Goal: Task Accomplishment & Management: Use online tool/utility

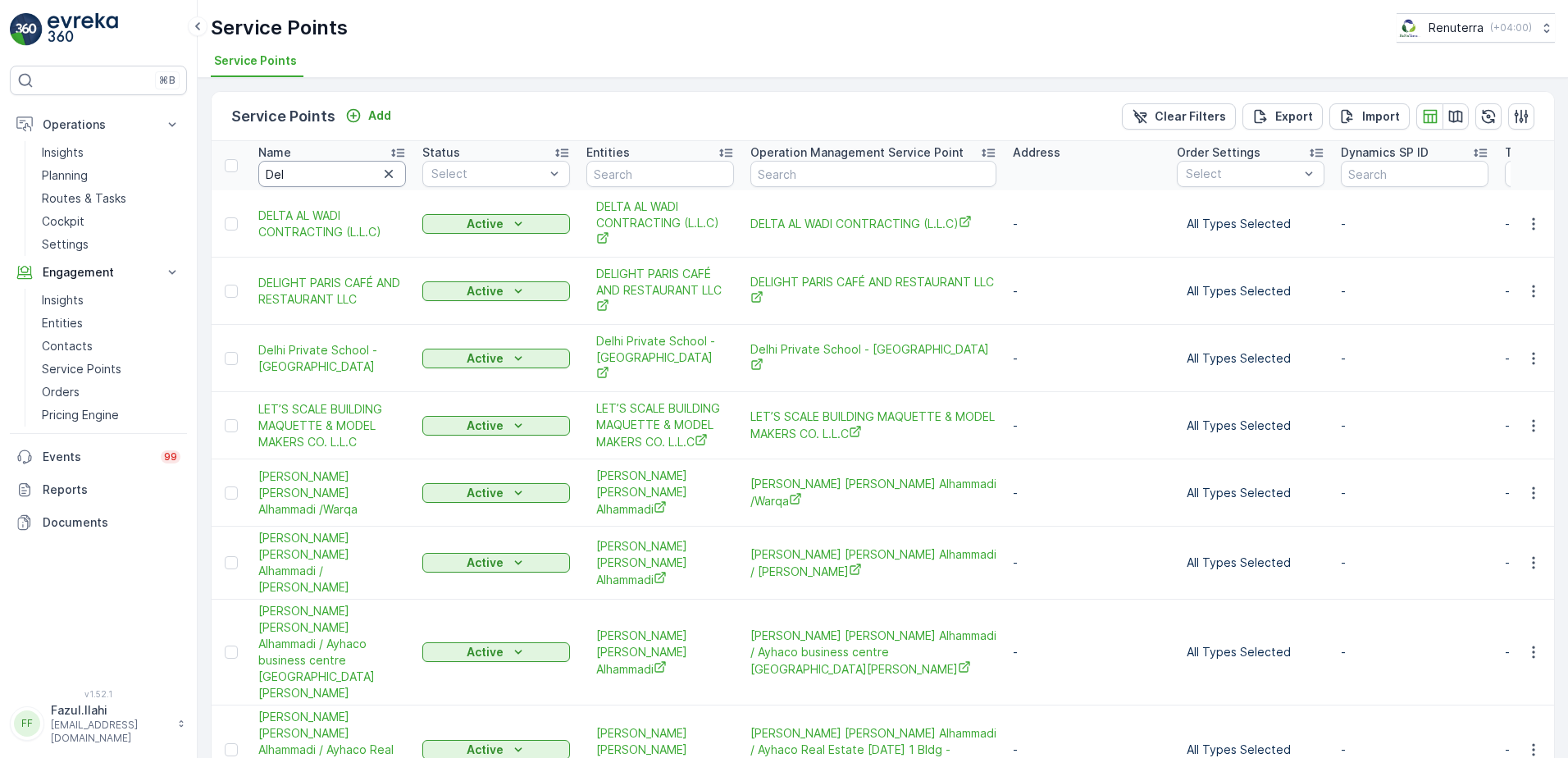
click at [322, 177] on input "Del" at bounding box center [332, 174] width 148 height 26
type input "Ancient"
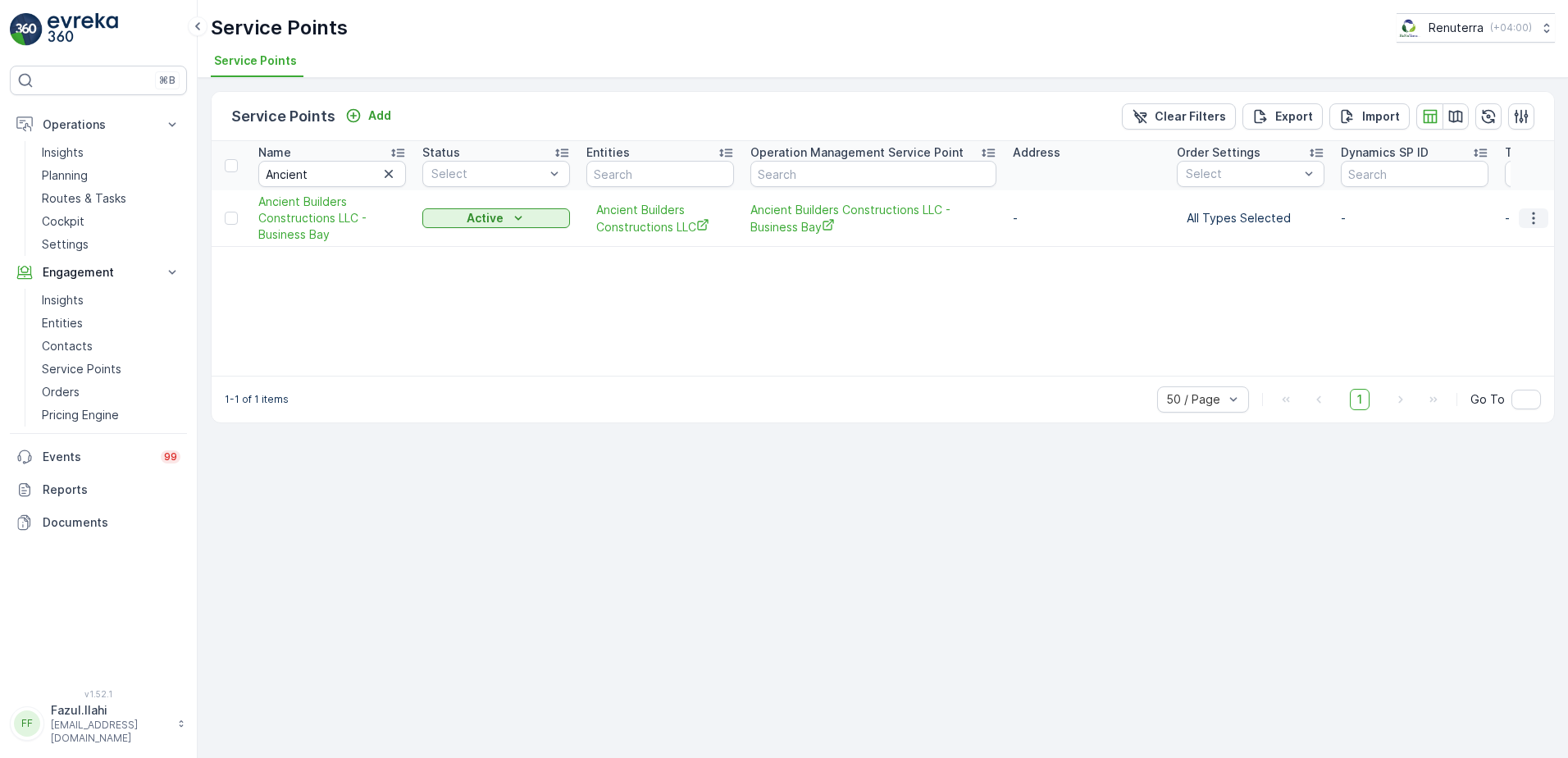
click at [1525, 222] on icon "button" at bounding box center [1533, 218] width 17 height 17
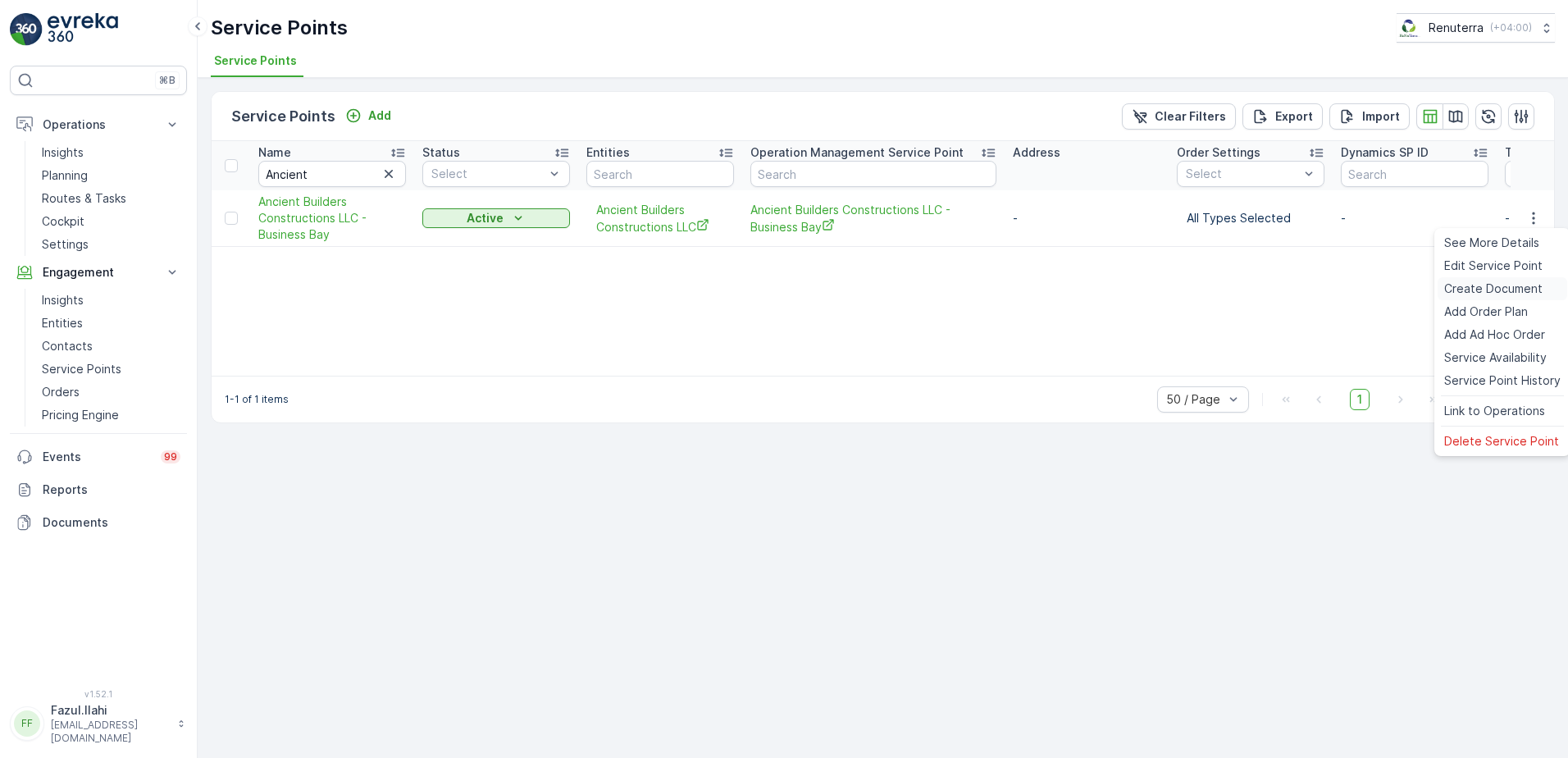
click at [1482, 293] on span "Create Document" at bounding box center [1493, 288] width 98 height 17
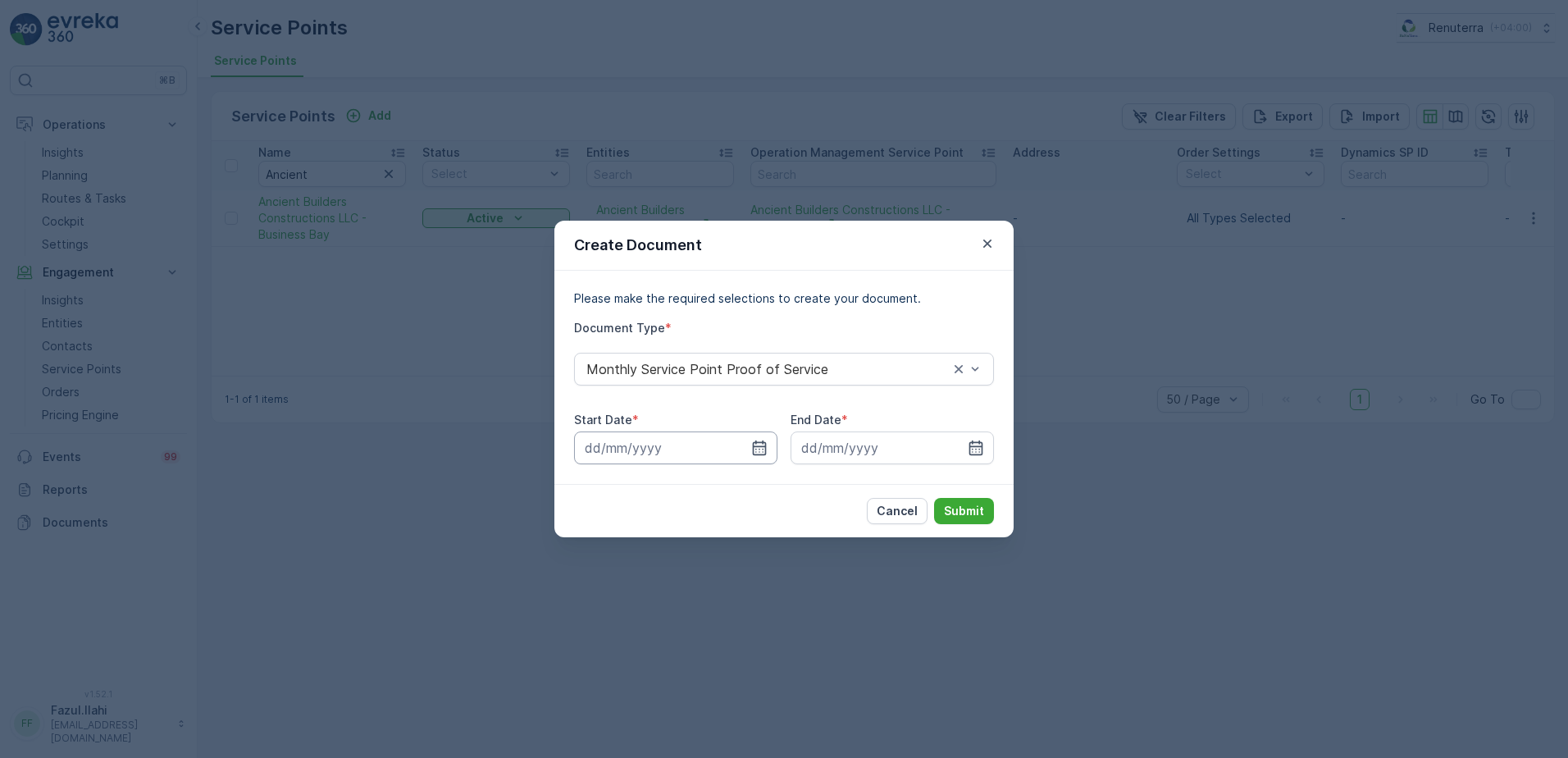
click at [768, 448] on input at bounding box center [675, 447] width 203 height 32
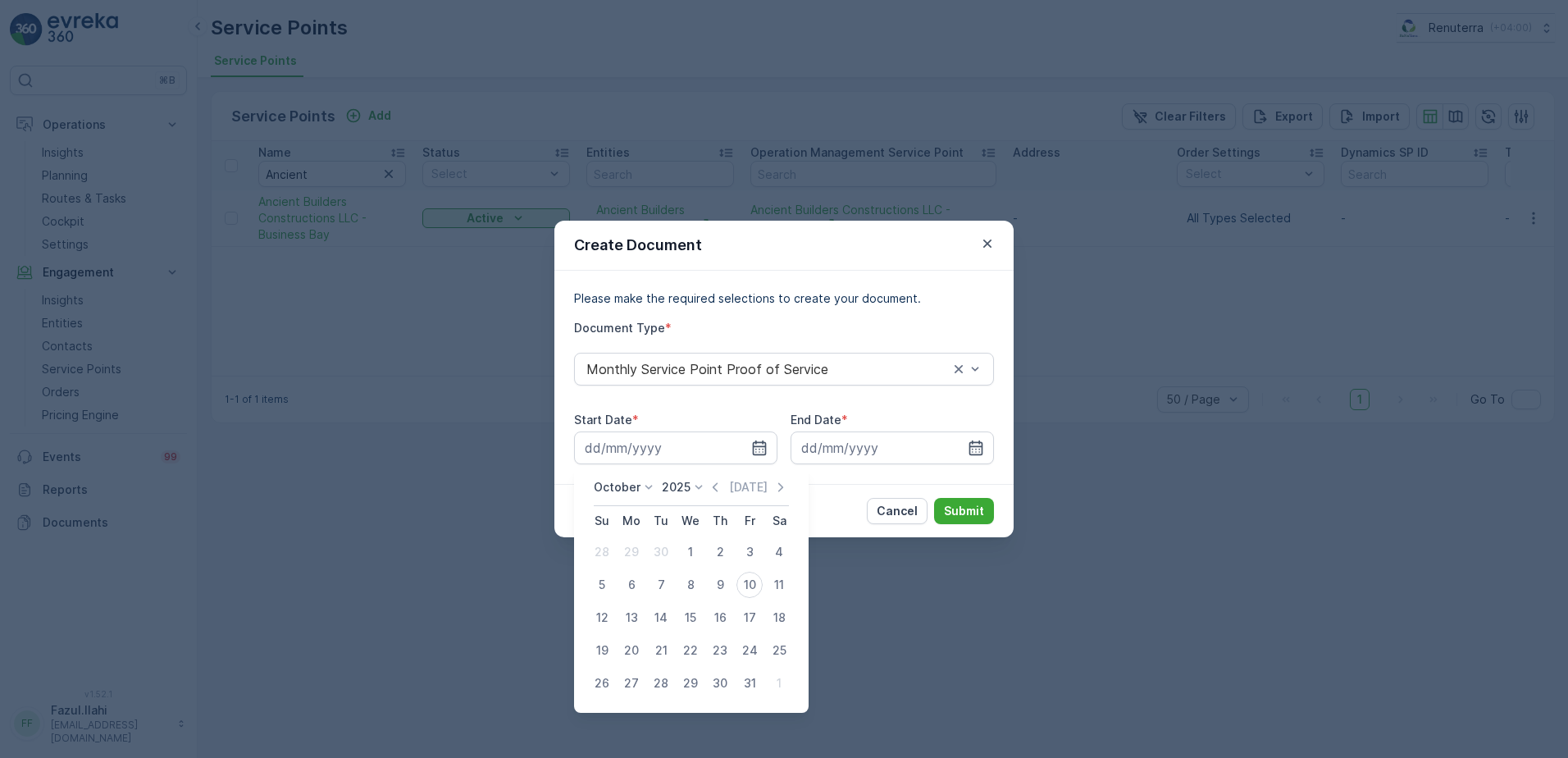
click at [715, 481] on icon "button" at bounding box center [714, 487] width 17 height 17
click at [625, 548] on div "1" at bounding box center [631, 552] width 26 height 26
type input "01.09.2025"
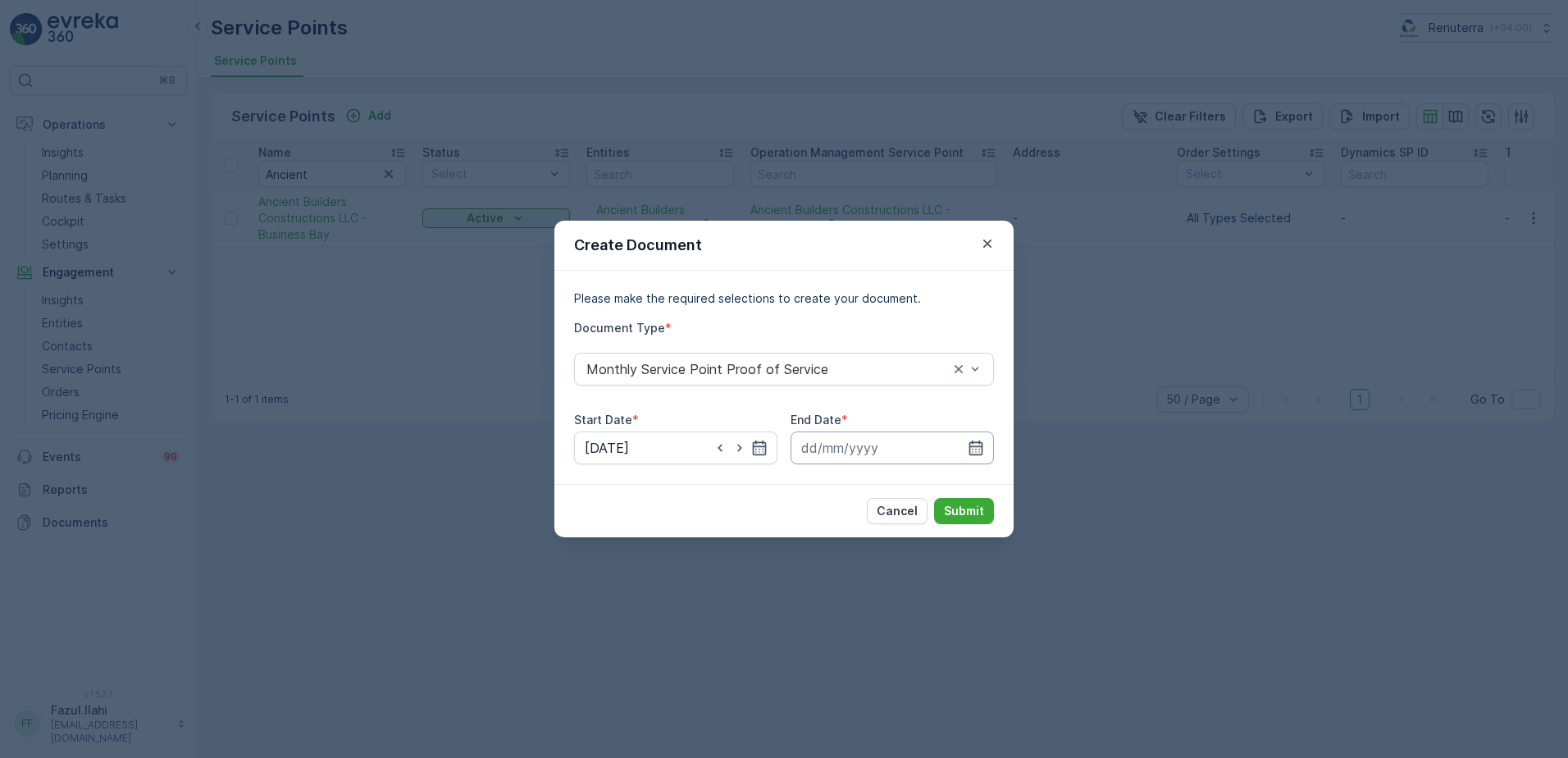
click at [980, 436] on input at bounding box center [891, 447] width 203 height 32
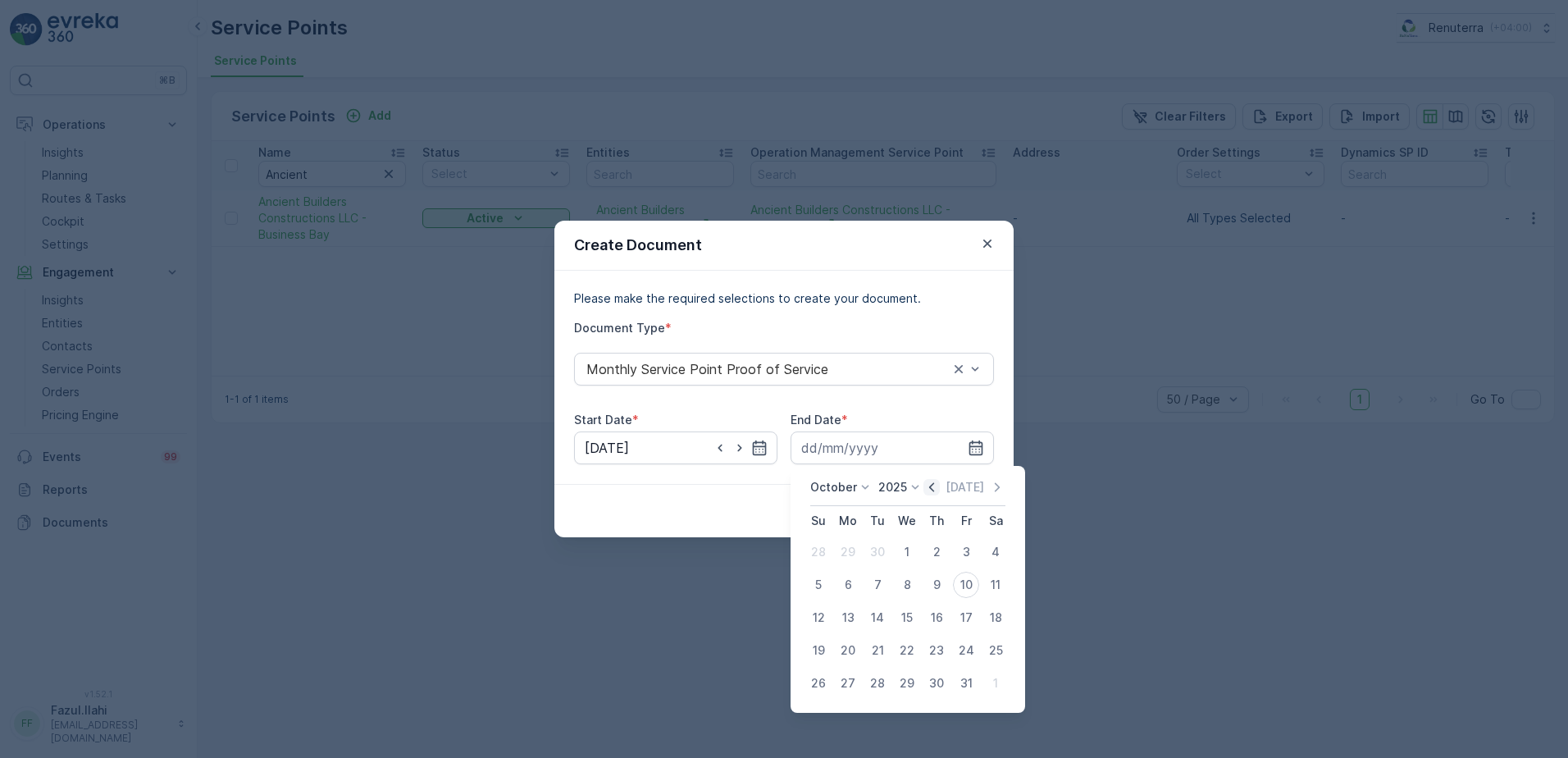
click at [934, 485] on icon "button" at bounding box center [931, 486] width 5 height 9
click at [878, 690] on div "30" at bounding box center [877, 682] width 26 height 26
type input "30.09.2025"
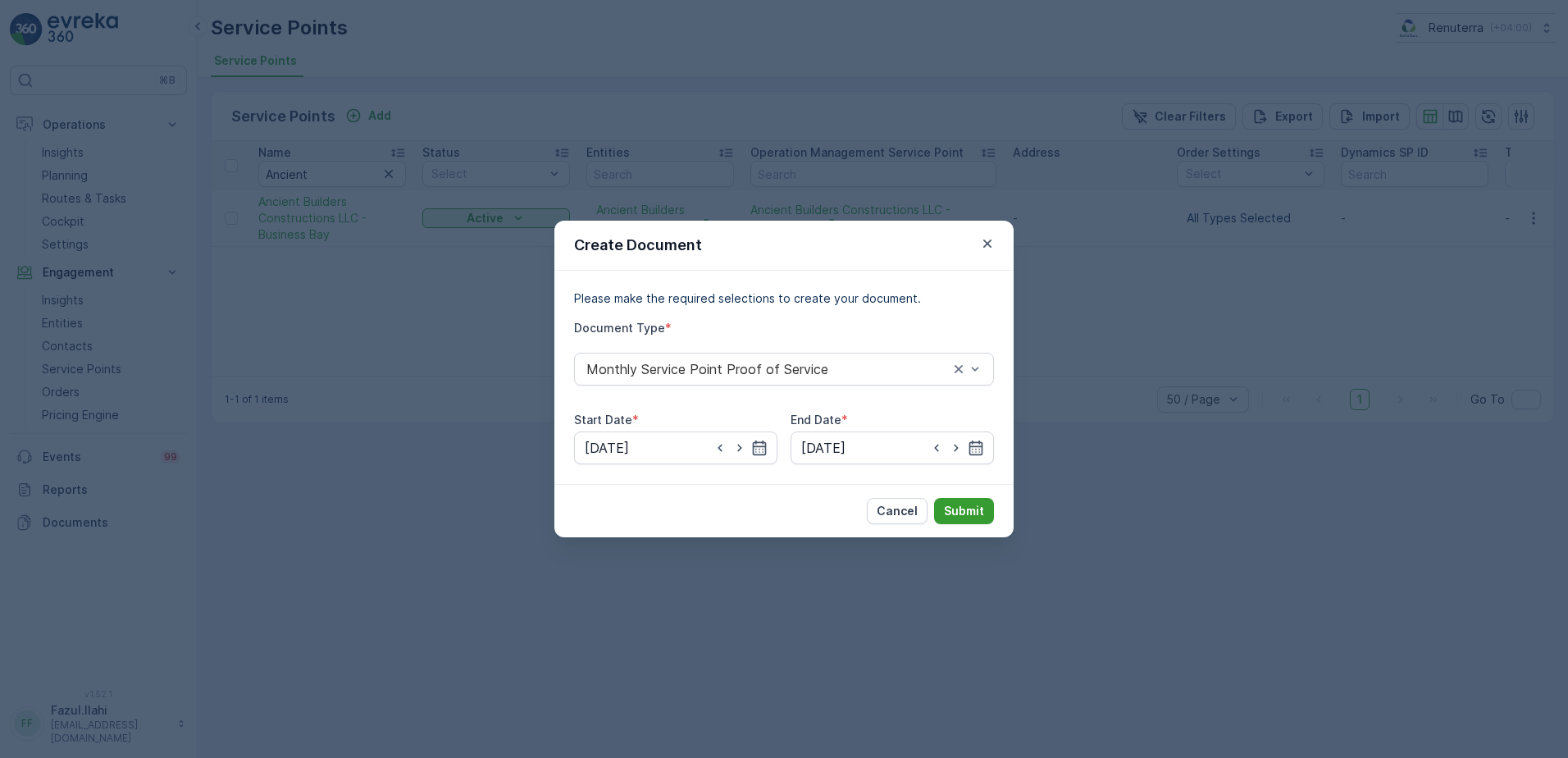
click at [958, 518] on p "Submit" at bounding box center [963, 511] width 40 height 17
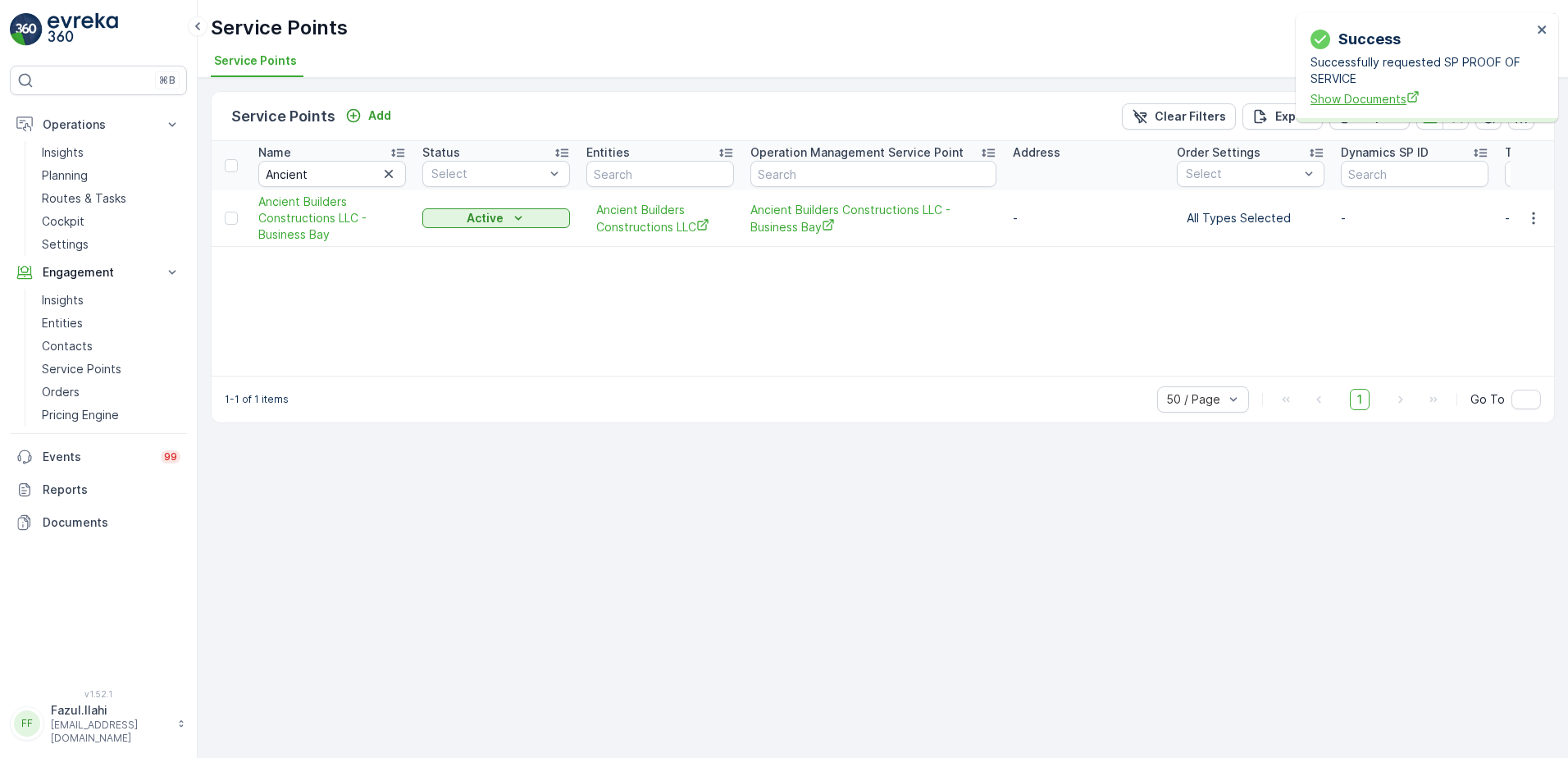
click at [1349, 102] on span "Show Documents" at bounding box center [1421, 99] width 221 height 18
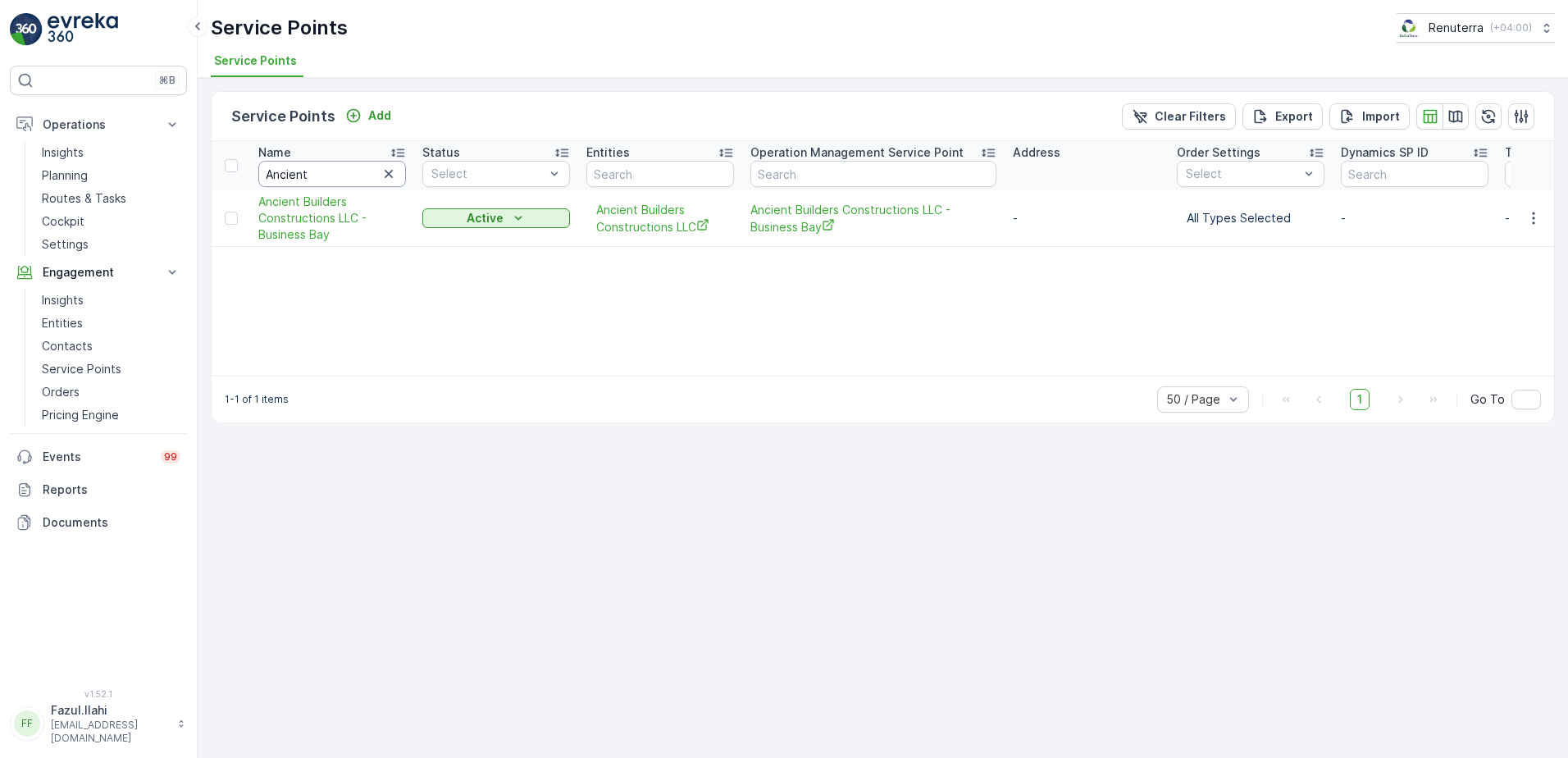
drag, startPoint x: 339, startPoint y: 159, endPoint x: 342, endPoint y: 169, distance: 10.4
click at [341, 163] on th "Name Ancient" at bounding box center [331, 166] width 164 height 49
click at [349, 185] on input "Ancient" at bounding box center [332, 174] width 148 height 26
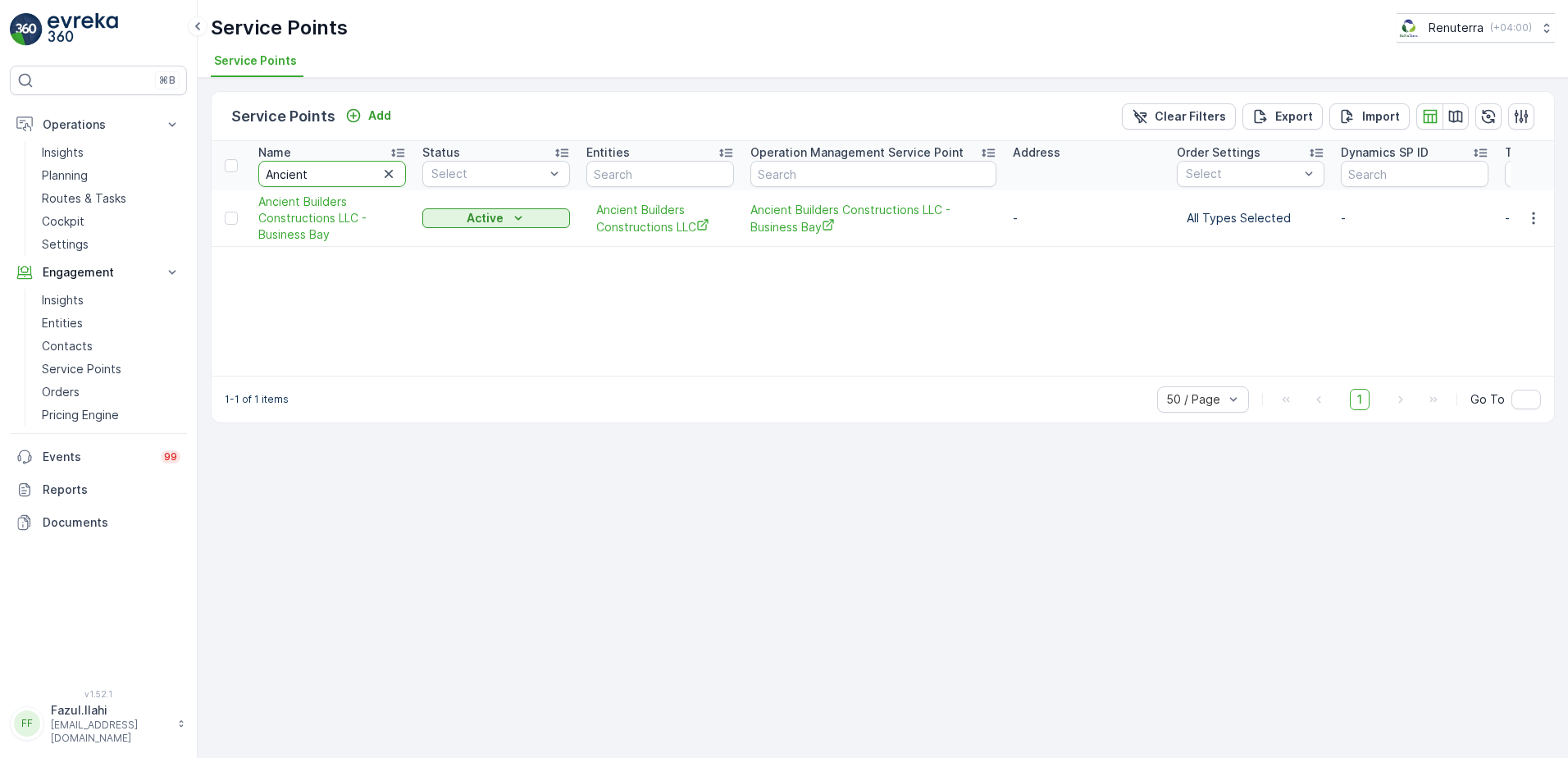
click at [349, 185] on input "Ancient" at bounding box center [332, 174] width 148 height 26
type input "Am"
click at [349, 185] on input "Am" at bounding box center [332, 174] width 148 height 26
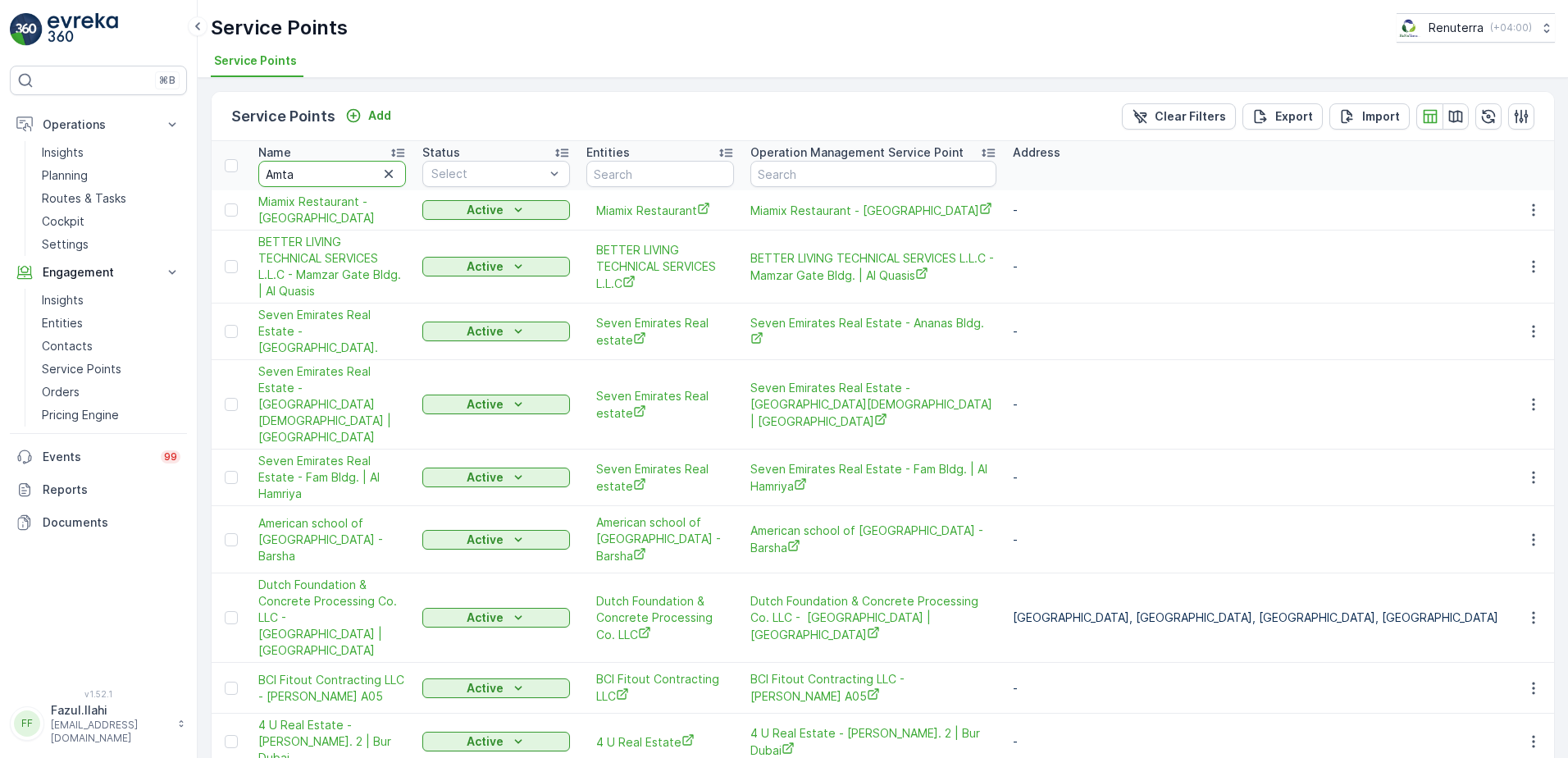
type input "Amtar"
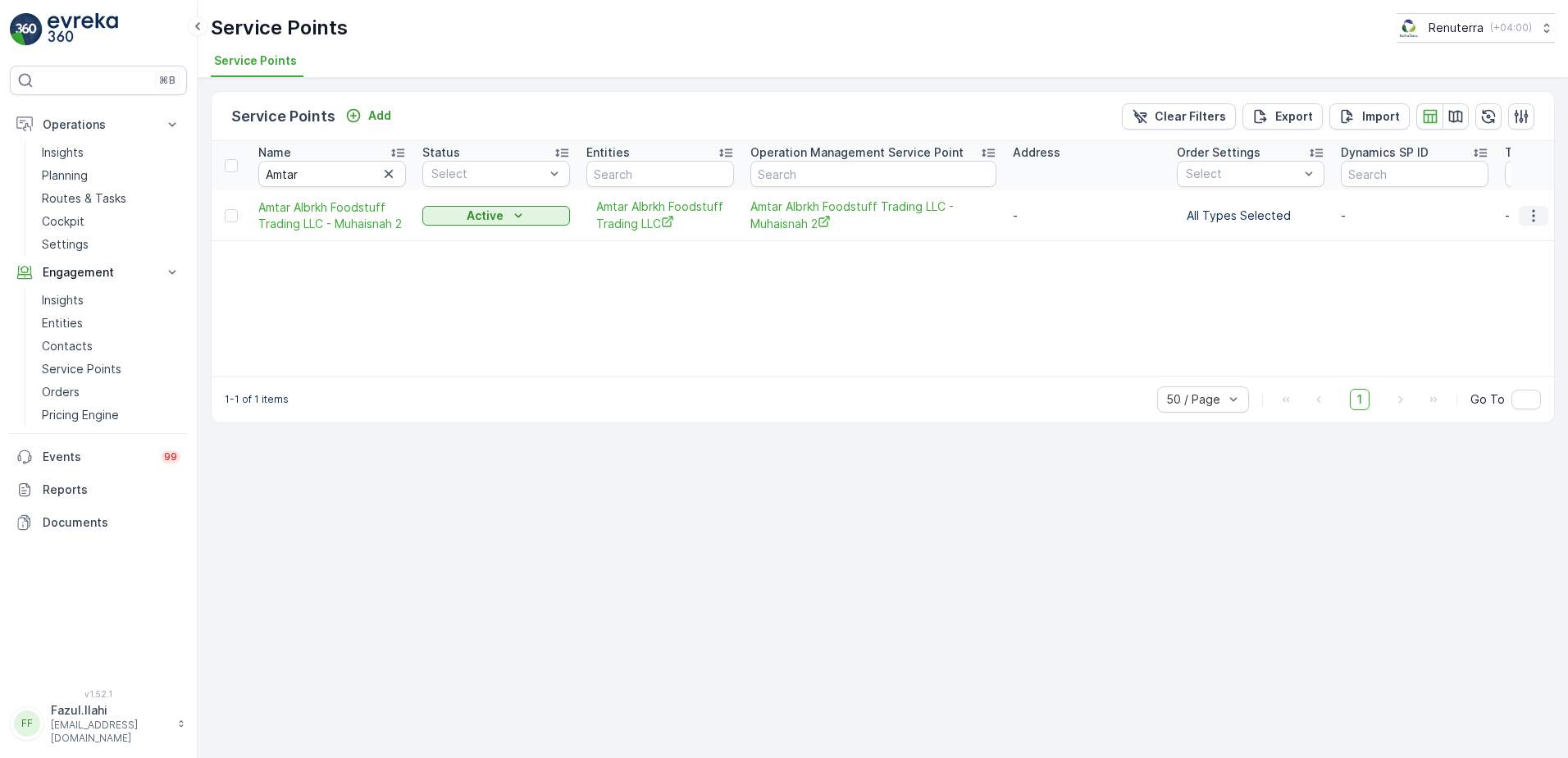
click at [1537, 223] on icon "button" at bounding box center [1533, 216] width 17 height 17
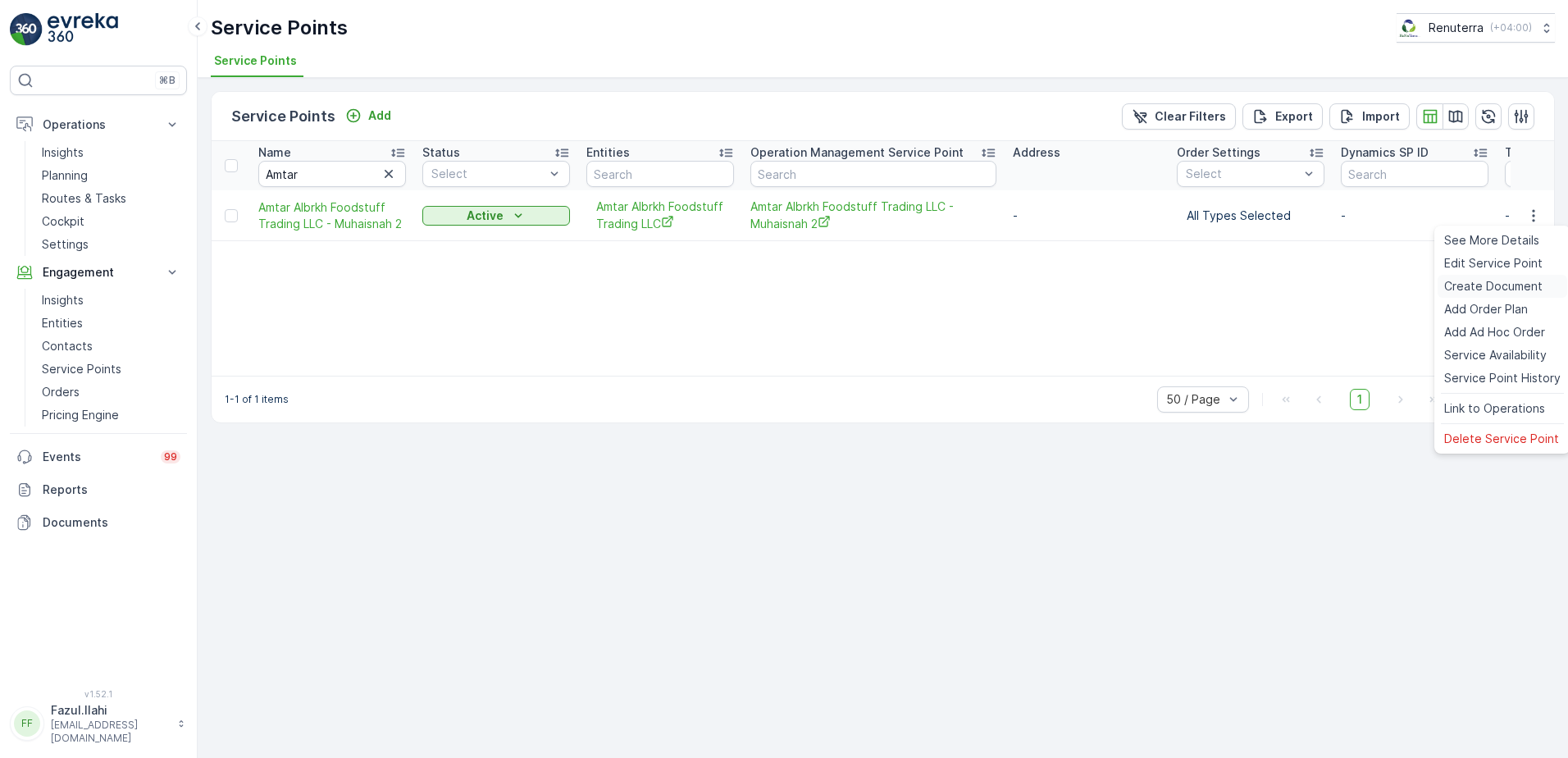
click at [1468, 287] on span "Create Document" at bounding box center [1493, 286] width 98 height 17
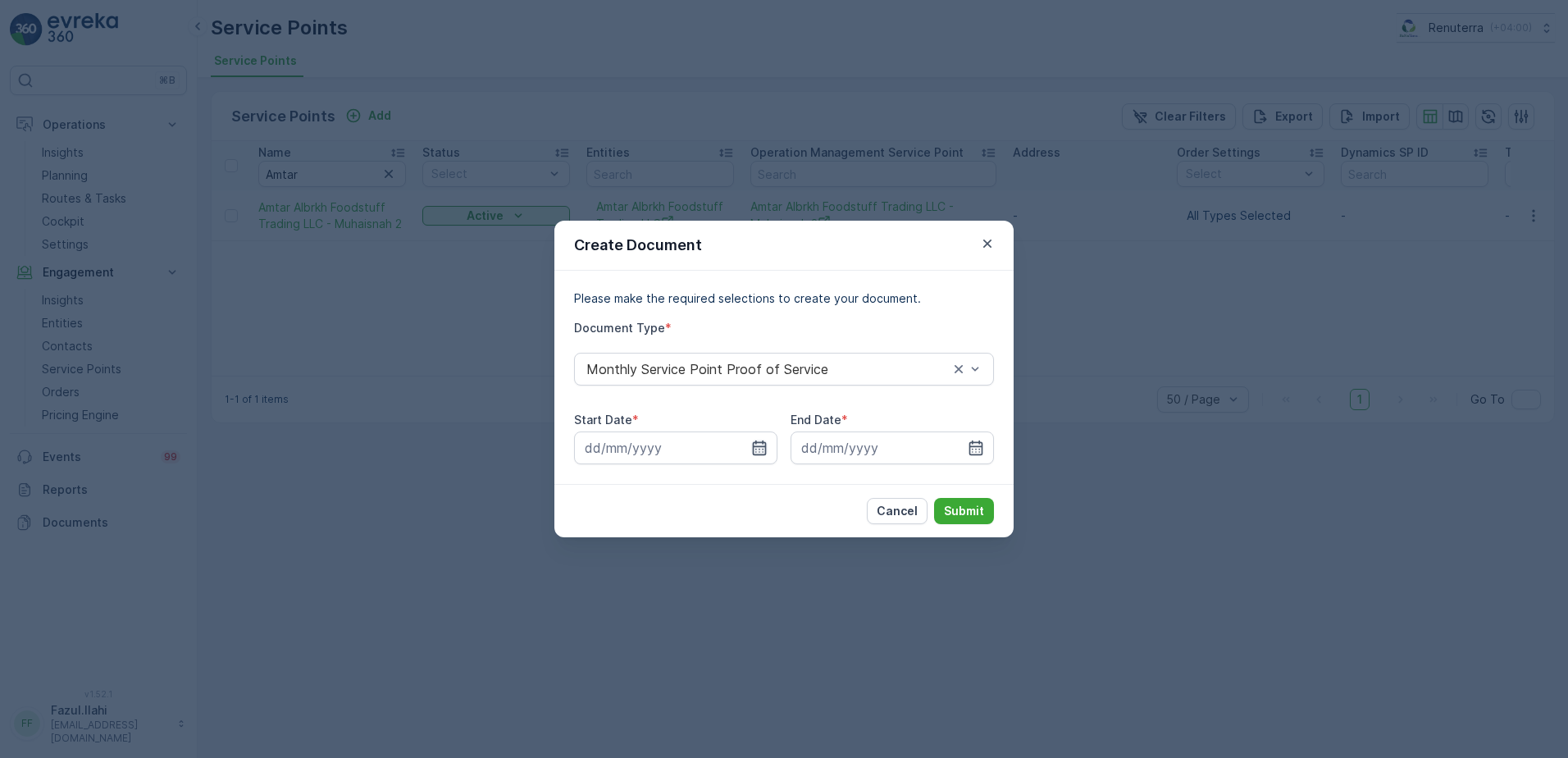
click at [757, 441] on icon "button" at bounding box center [759, 447] width 17 height 17
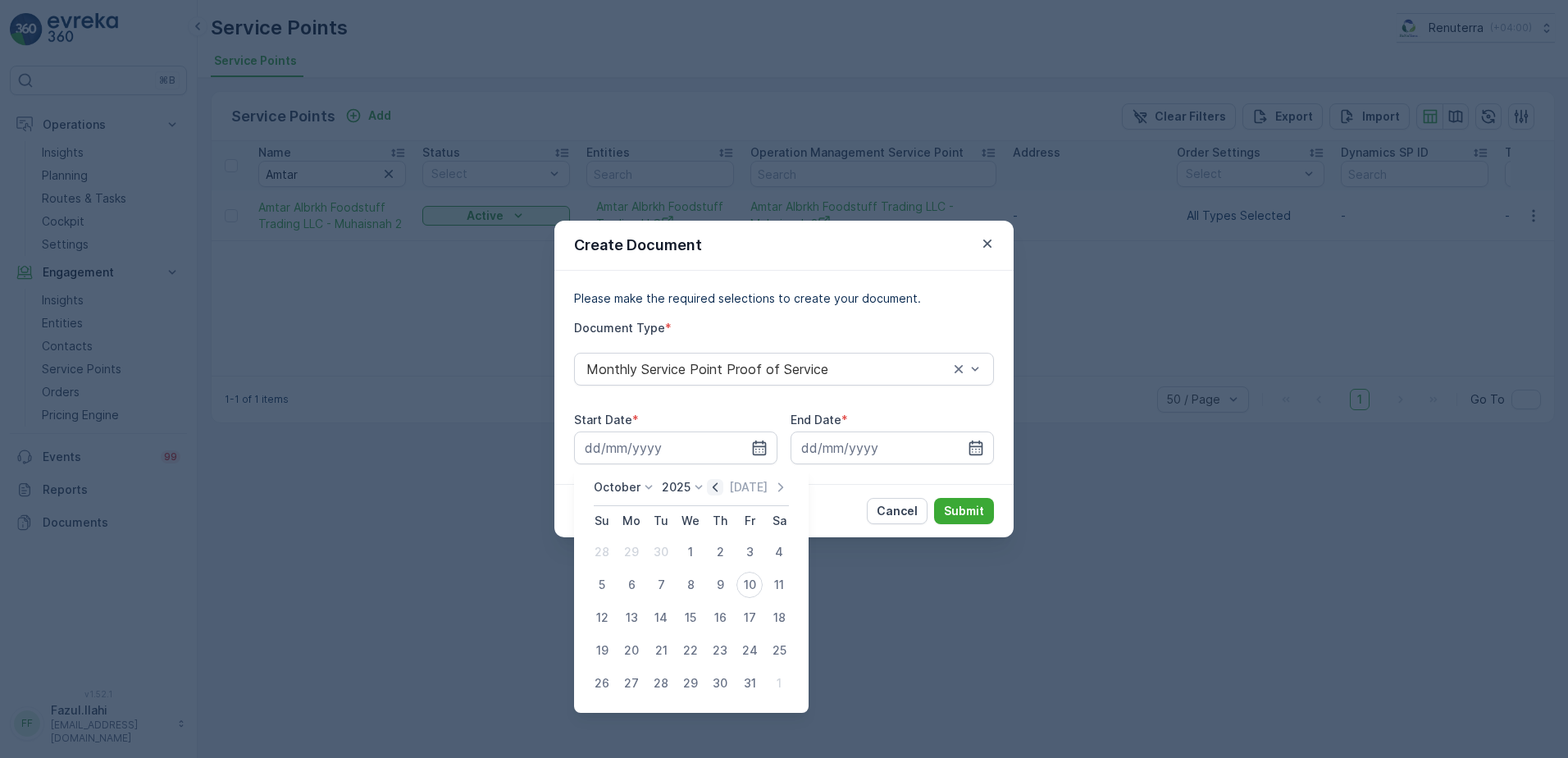
click at [723, 480] on icon "button" at bounding box center [714, 487] width 17 height 17
click at [633, 549] on div "1" at bounding box center [631, 552] width 26 height 26
type input "01.09.2025"
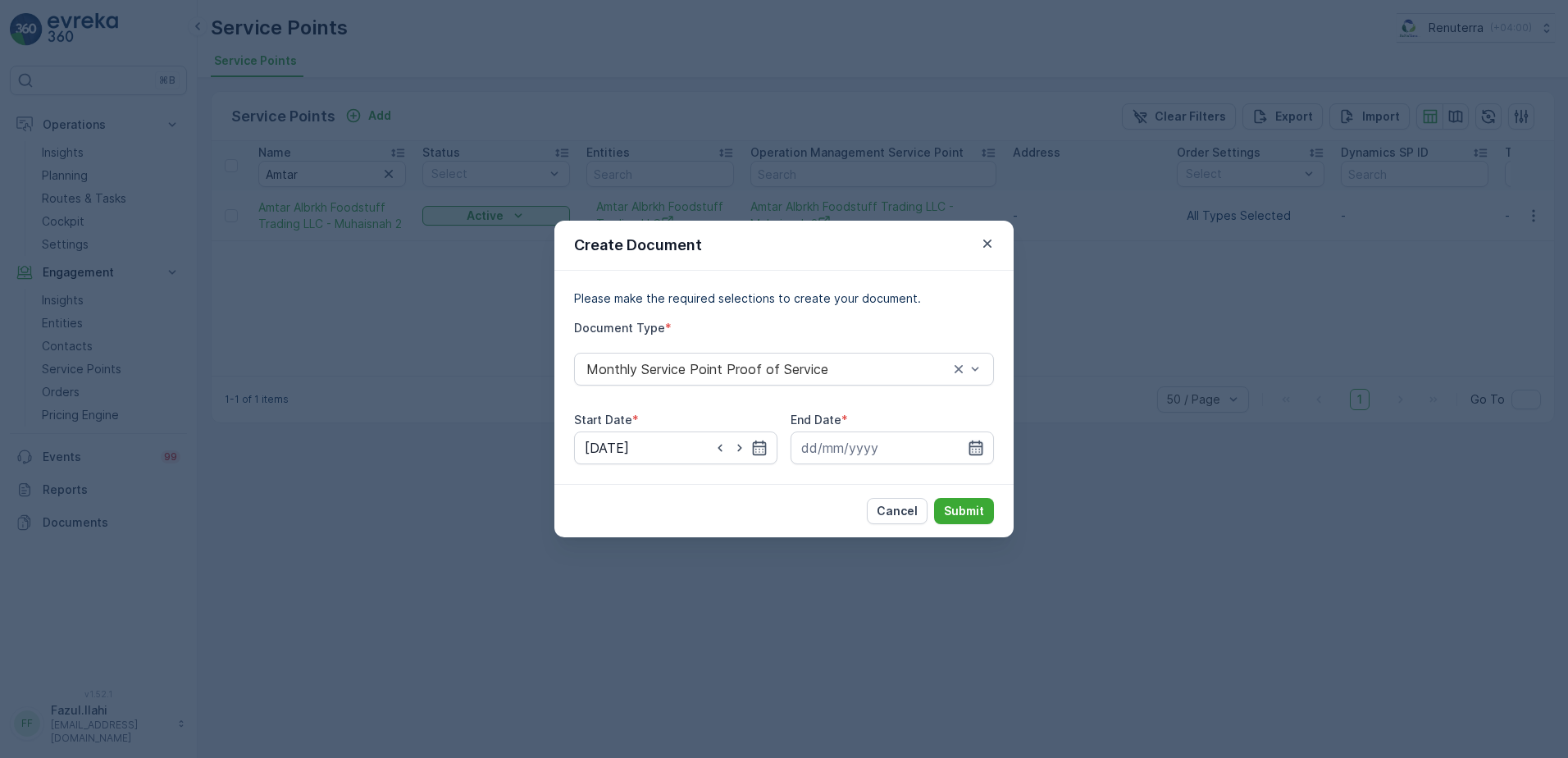
click at [972, 447] on icon "button" at bounding box center [976, 447] width 14 height 15
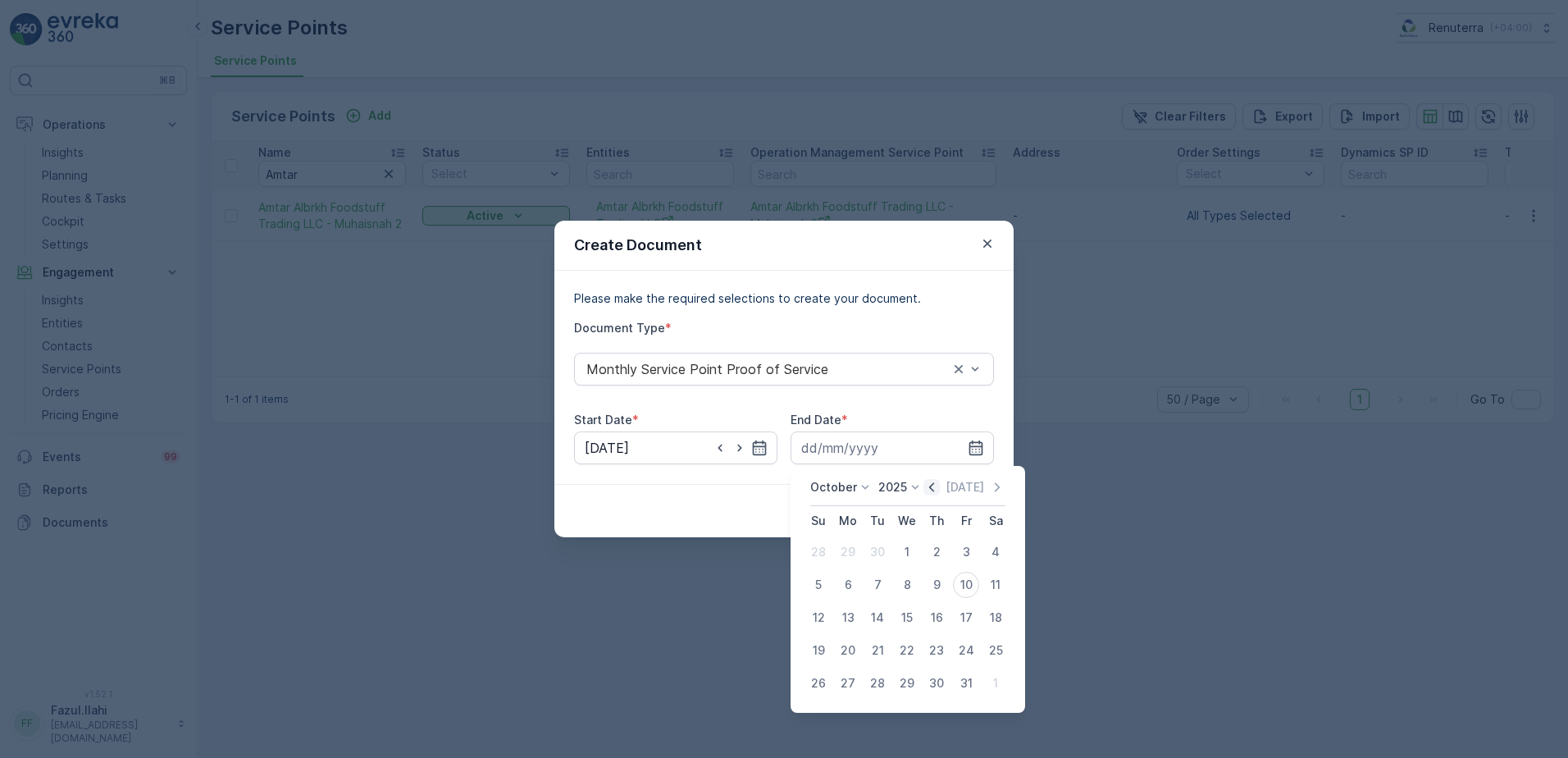
click at [933, 484] on icon "button" at bounding box center [931, 487] width 17 height 17
click at [879, 687] on div "30" at bounding box center [877, 682] width 26 height 26
type input "30.09.2025"
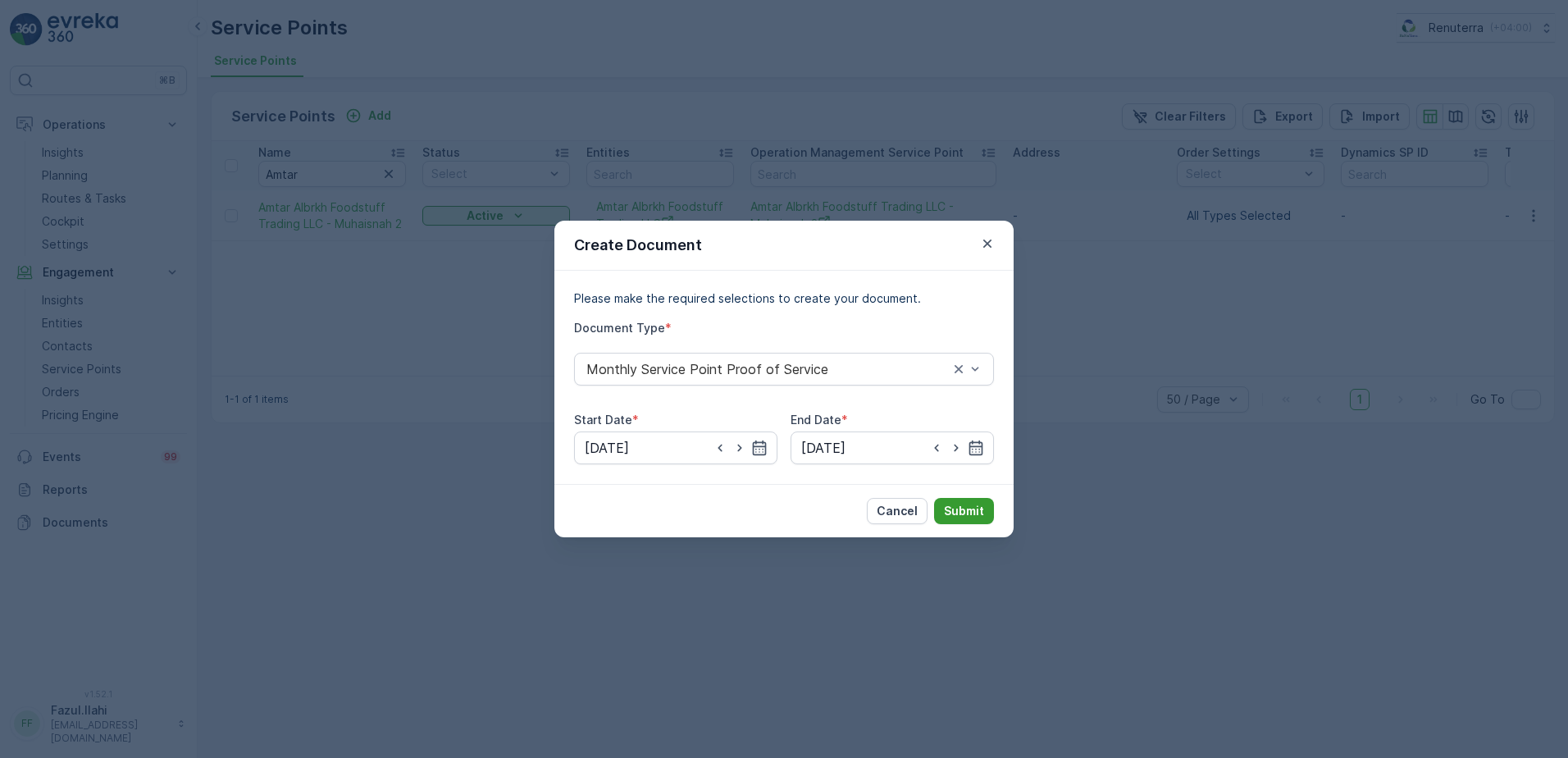
click at [980, 509] on p "Submit" at bounding box center [963, 511] width 40 height 17
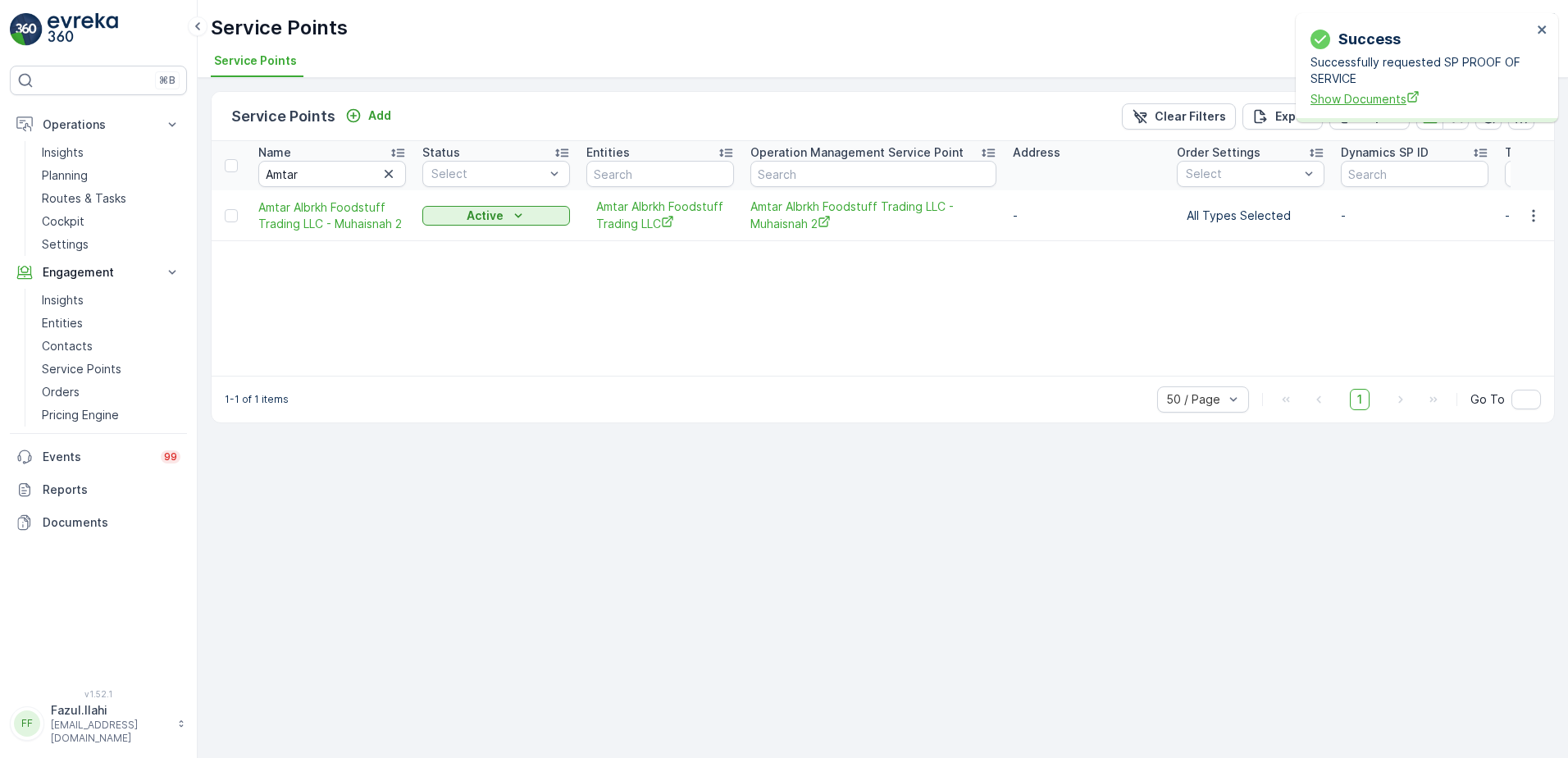
click at [1378, 96] on span "Show Documents" at bounding box center [1421, 99] width 221 height 18
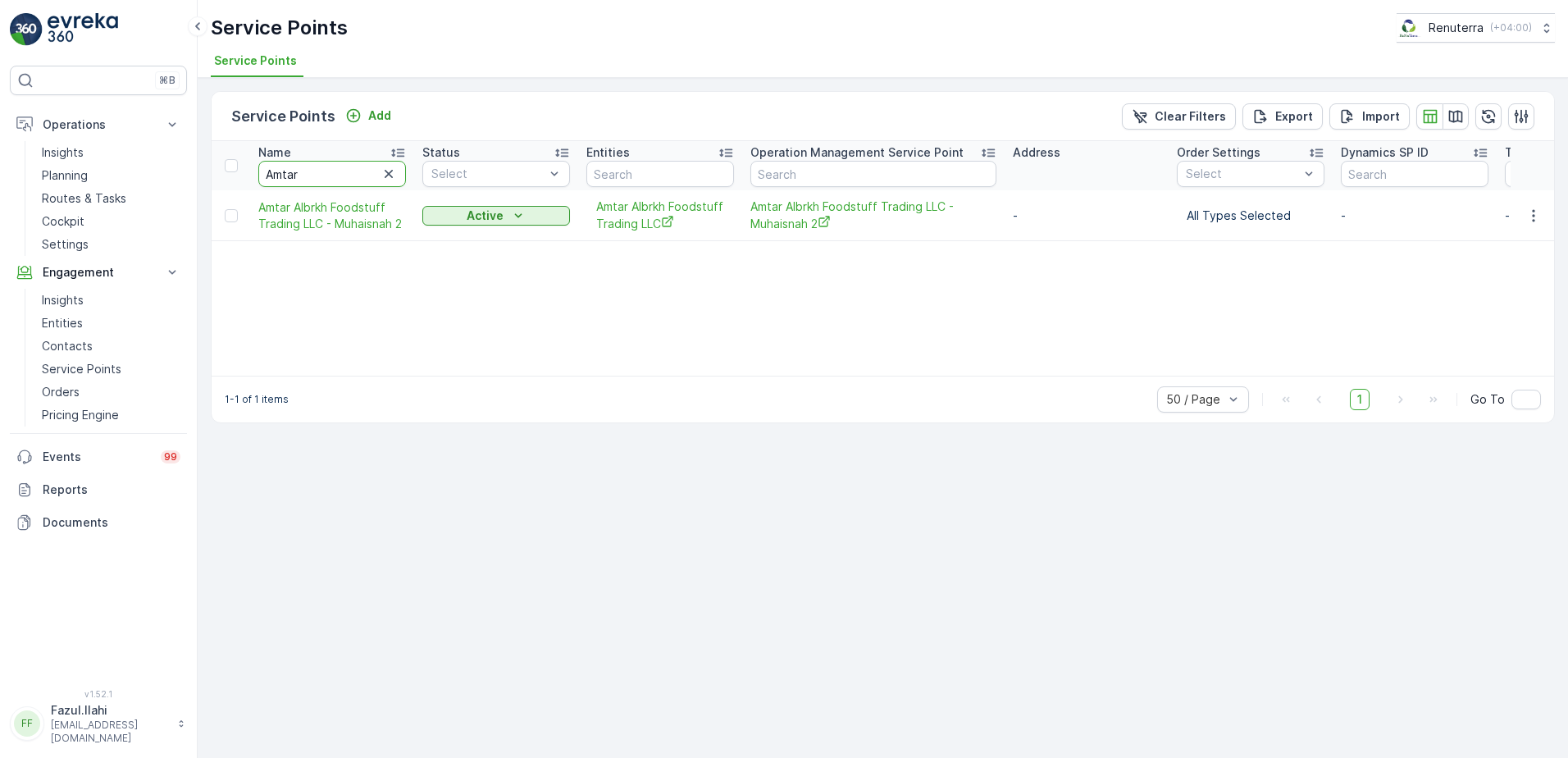
click at [311, 178] on input "Amtar" at bounding box center [332, 174] width 148 height 26
type input "American"
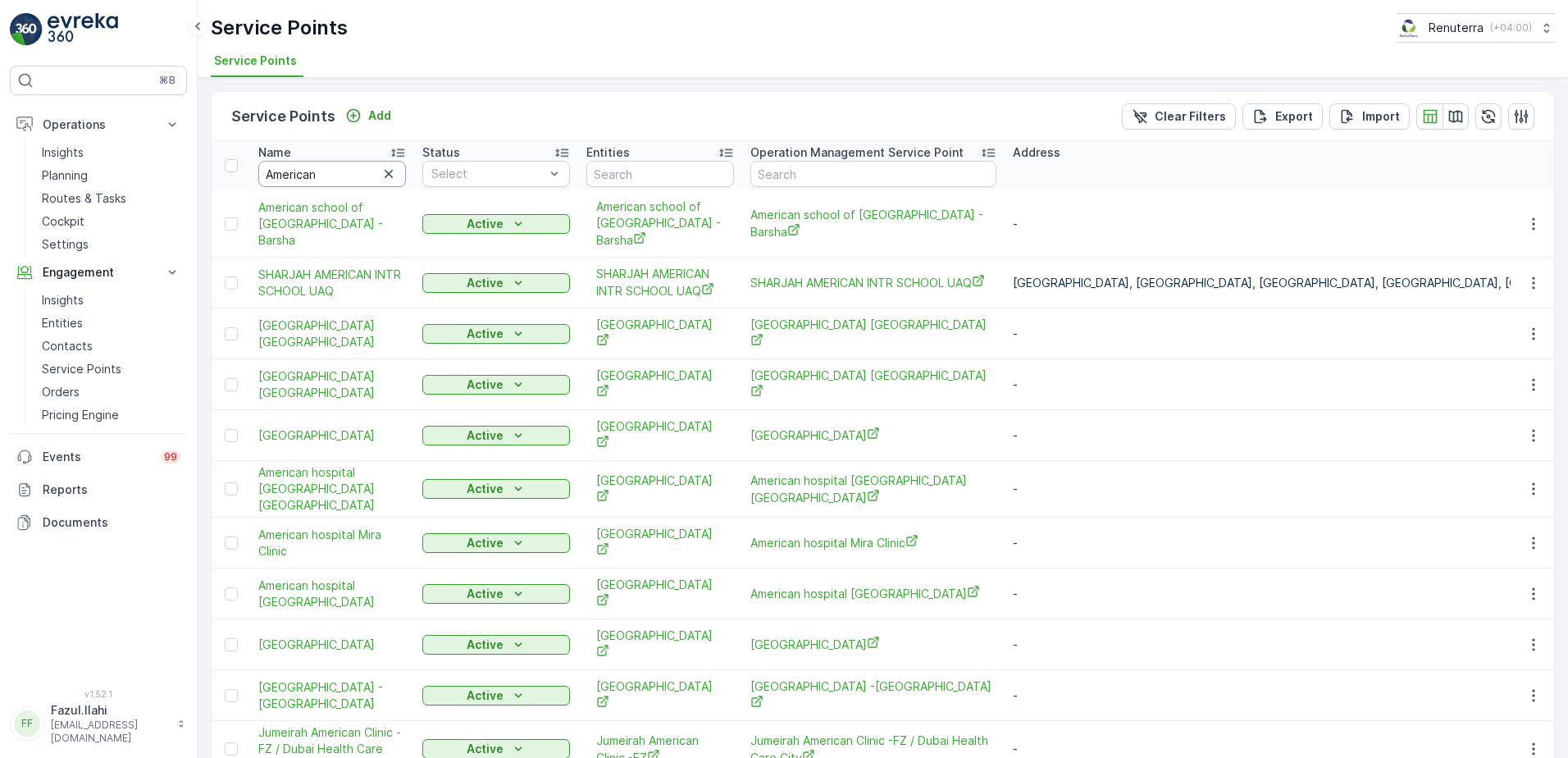
click at [342, 170] on input "American" at bounding box center [332, 174] width 148 height 26
type input "American Ara"
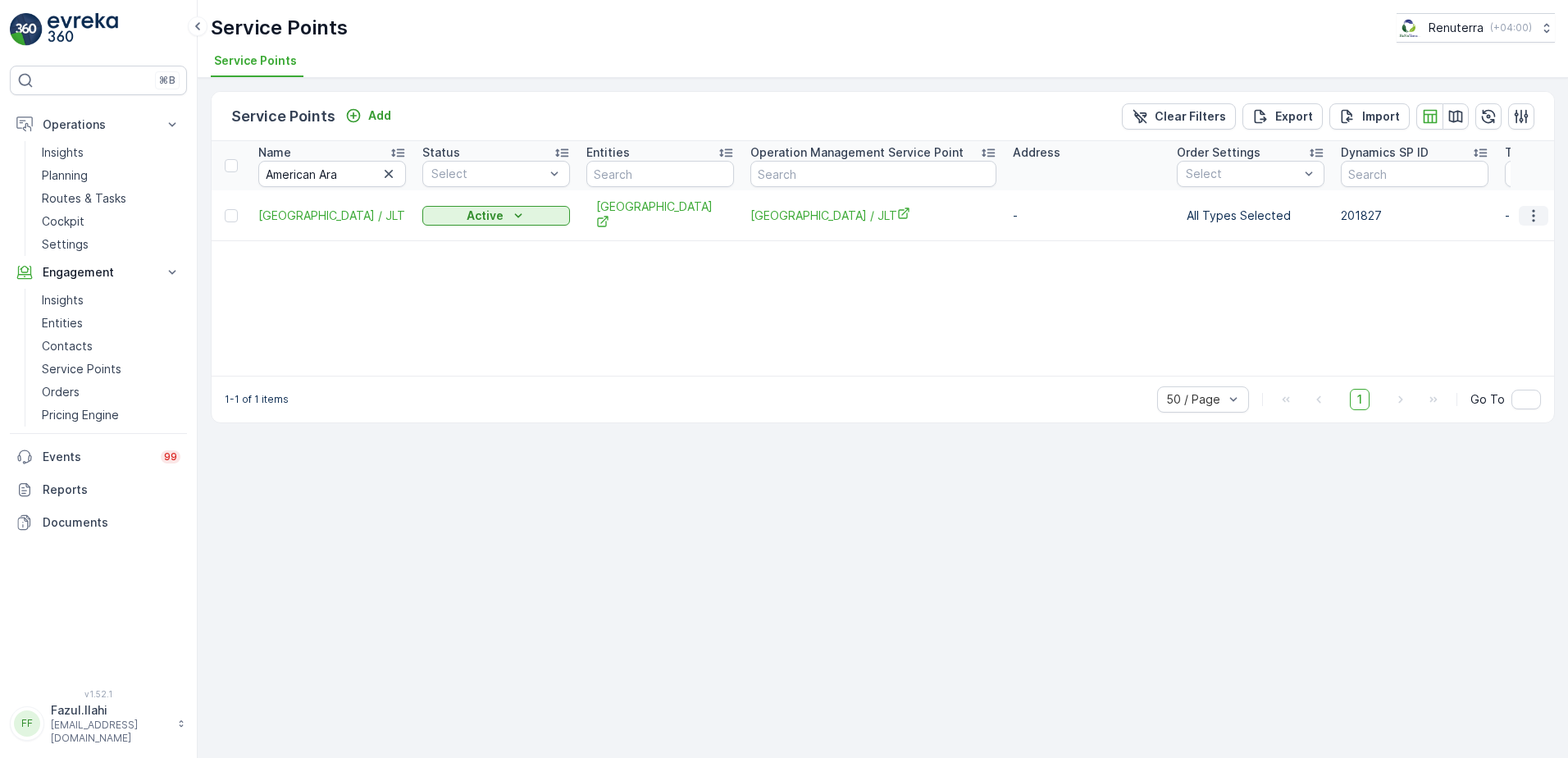
click at [1538, 215] on icon "button" at bounding box center [1533, 216] width 17 height 17
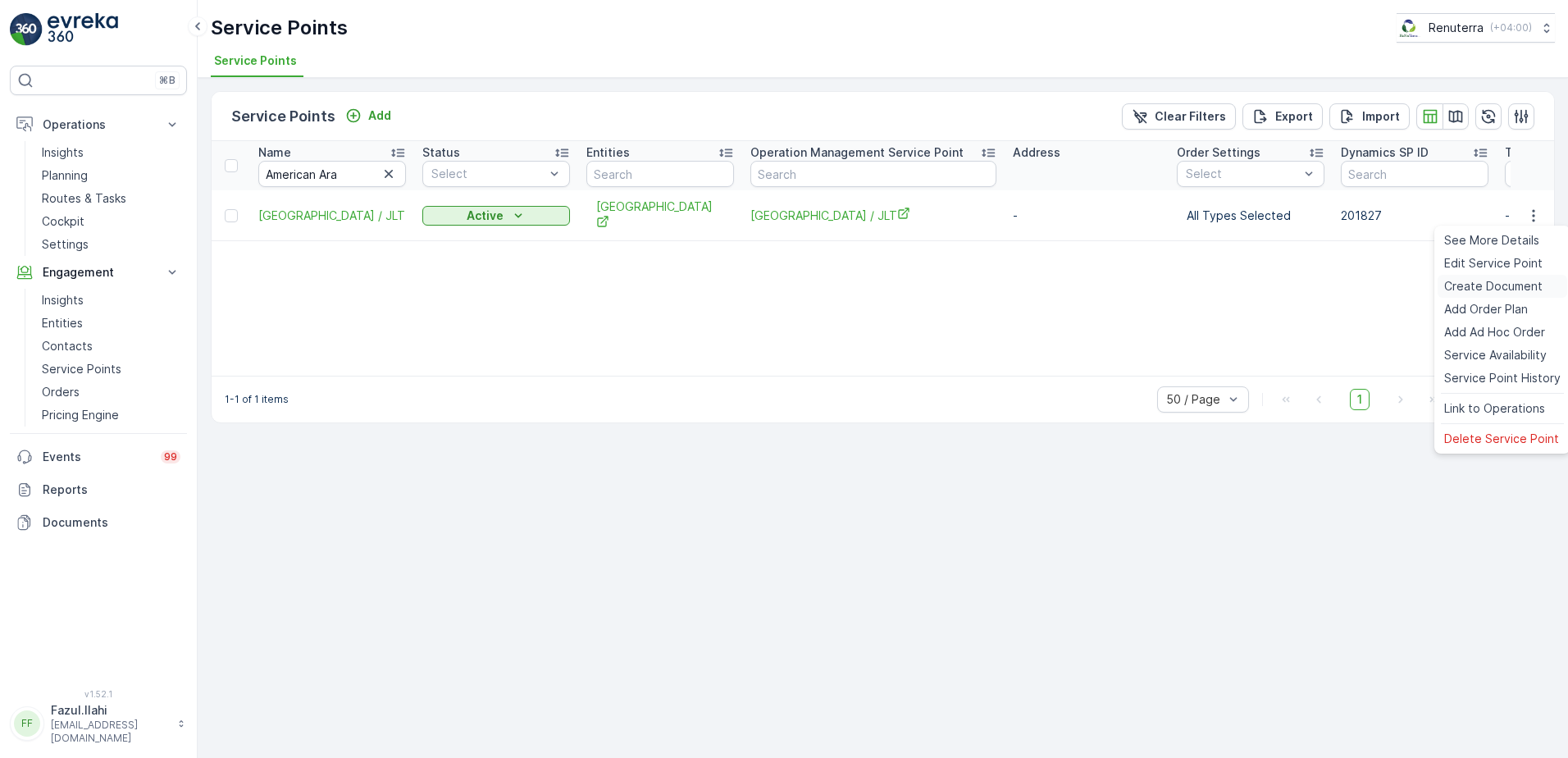
click at [1464, 283] on span "Create Document" at bounding box center [1493, 286] width 98 height 17
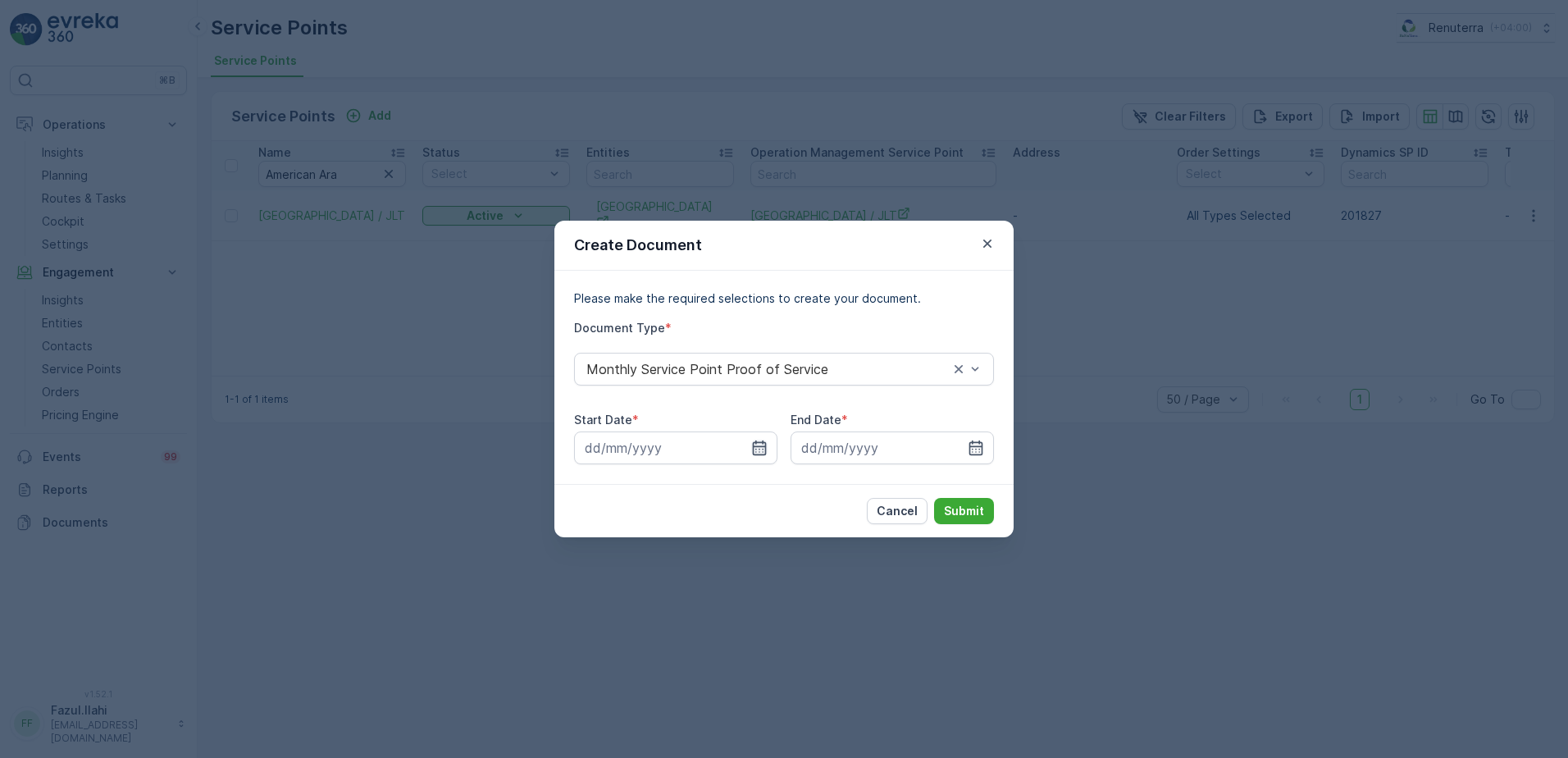
click at [756, 444] on icon "button" at bounding box center [760, 447] width 14 height 15
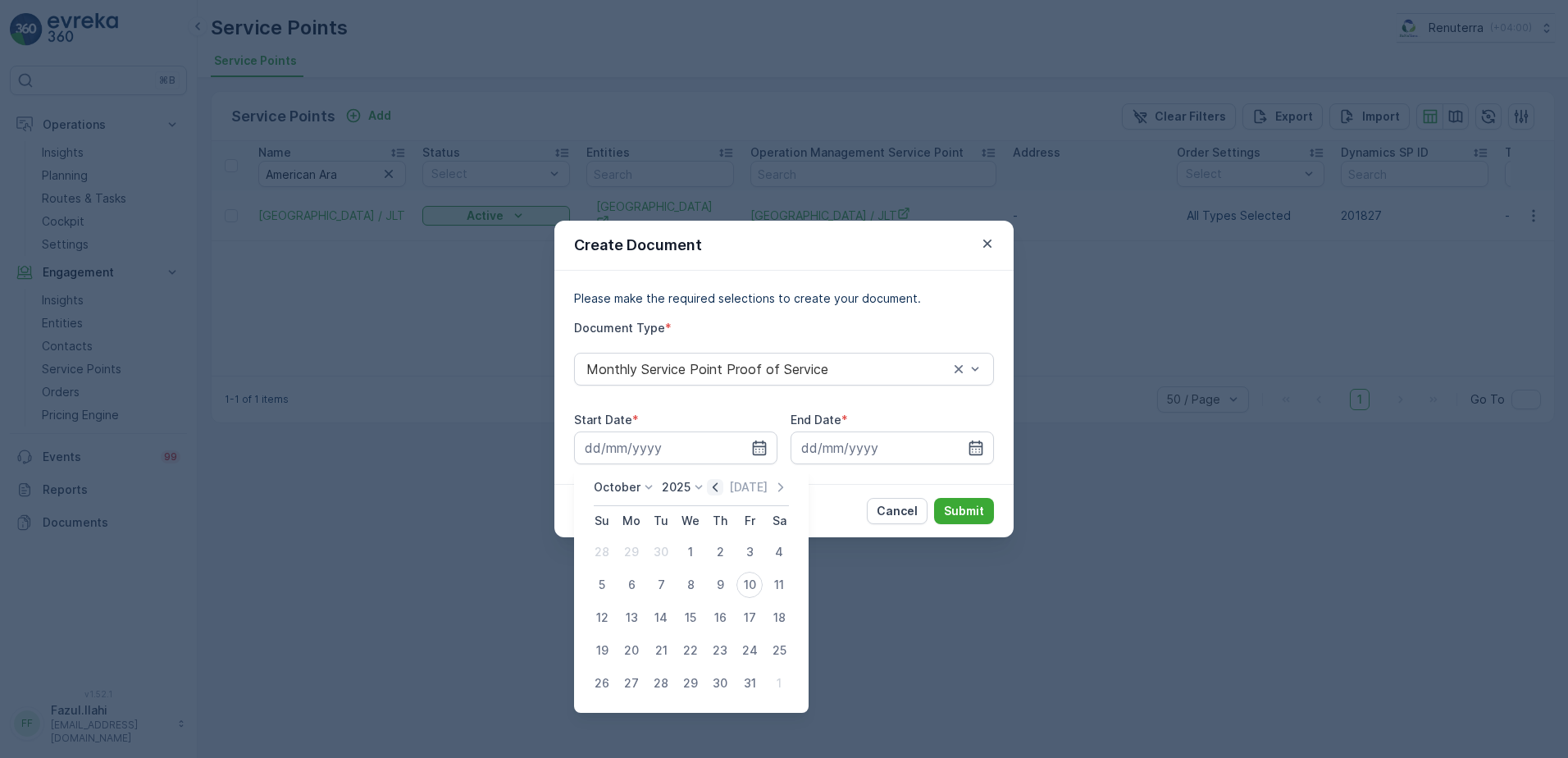
click at [712, 485] on icon "button" at bounding box center [714, 487] width 17 height 17
click at [634, 550] on div "1" at bounding box center [631, 552] width 26 height 26
type input "01.09.2025"
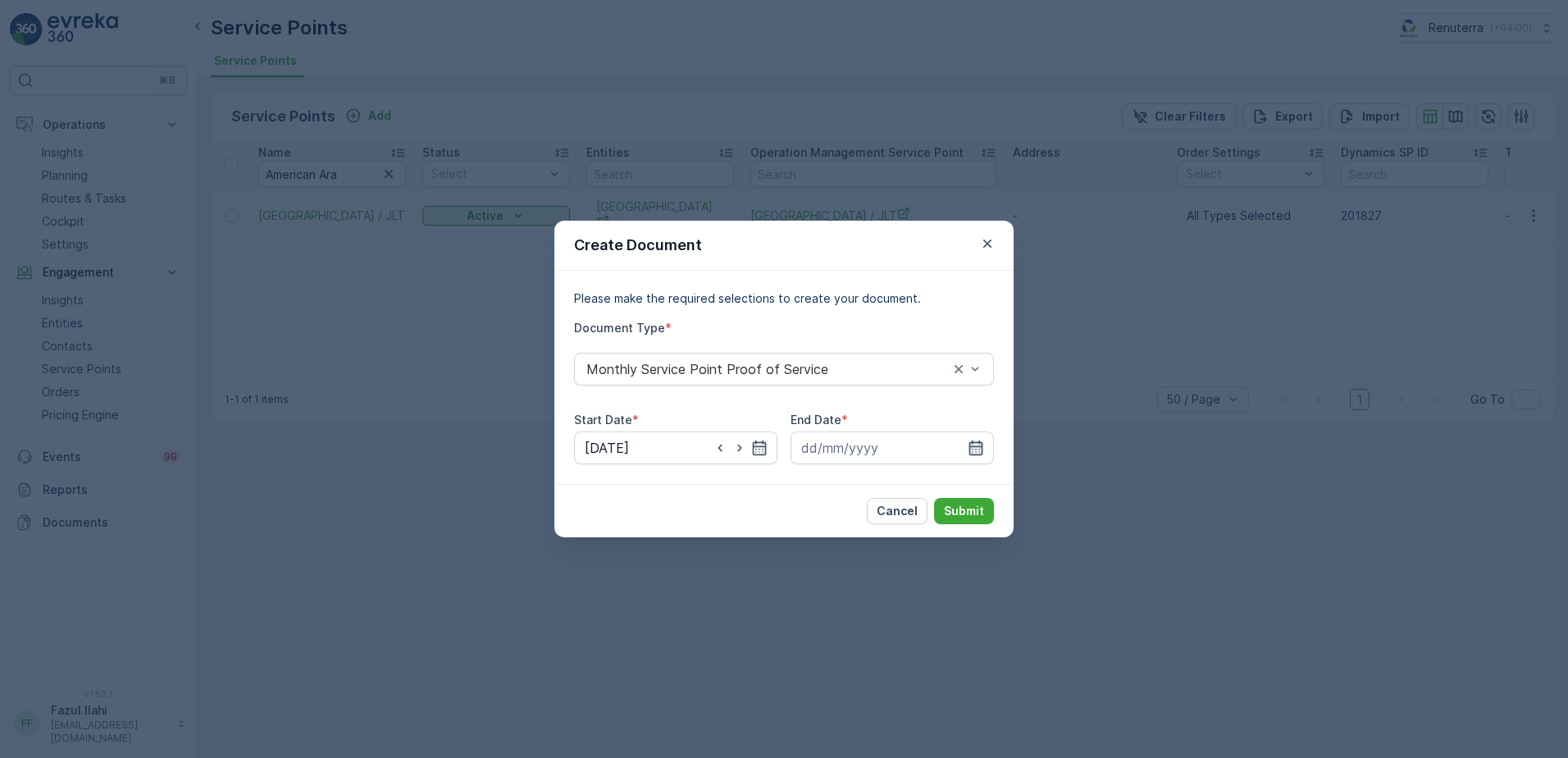
click at [980, 441] on icon "button" at bounding box center [976, 447] width 14 height 15
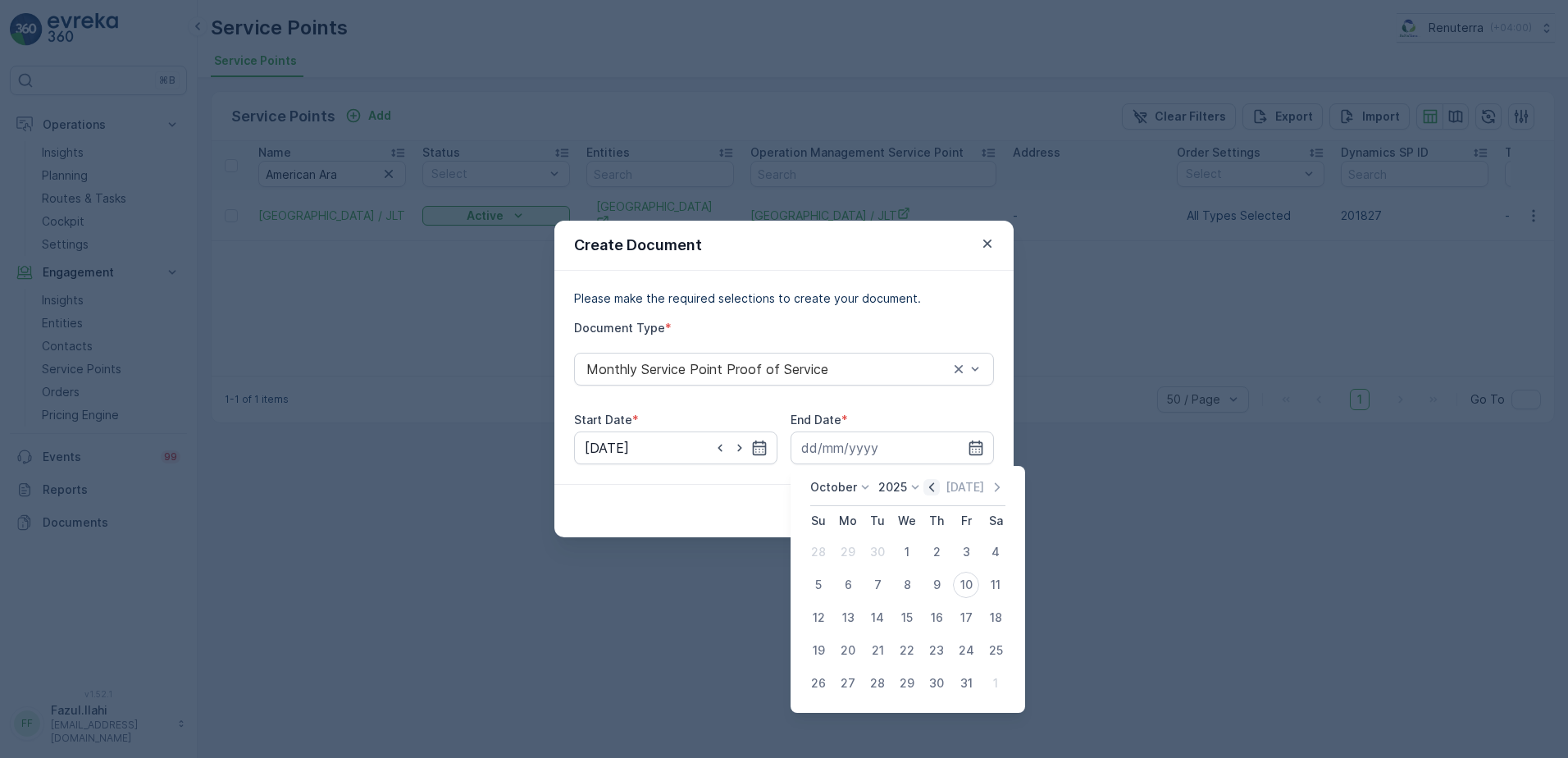
click at [934, 484] on icon "button" at bounding box center [931, 486] width 5 height 9
click at [878, 681] on div "30" at bounding box center [877, 682] width 26 height 26
type input "30.09.2025"
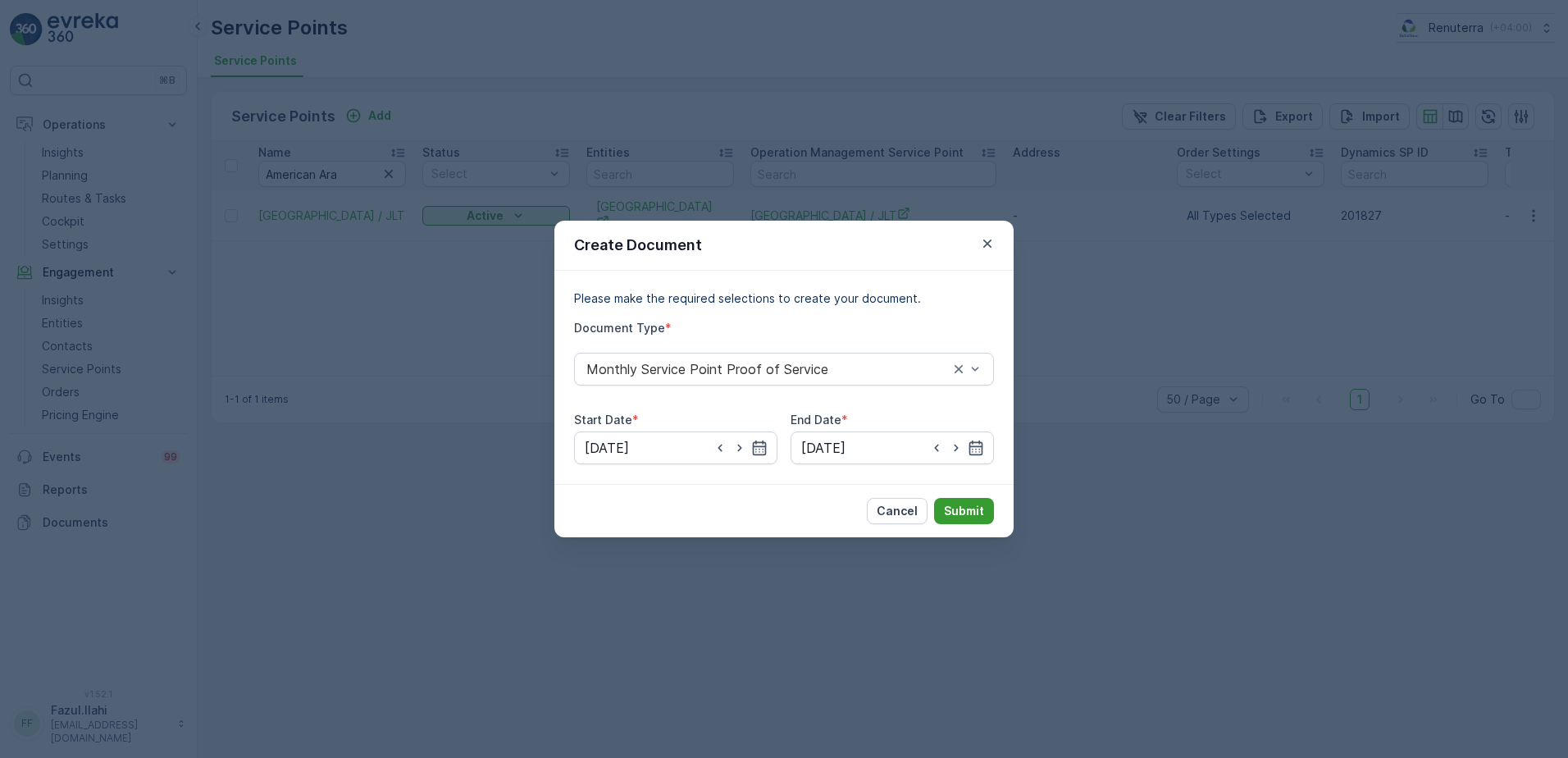
click at [968, 520] on button "Submit" at bounding box center [963, 511] width 60 height 26
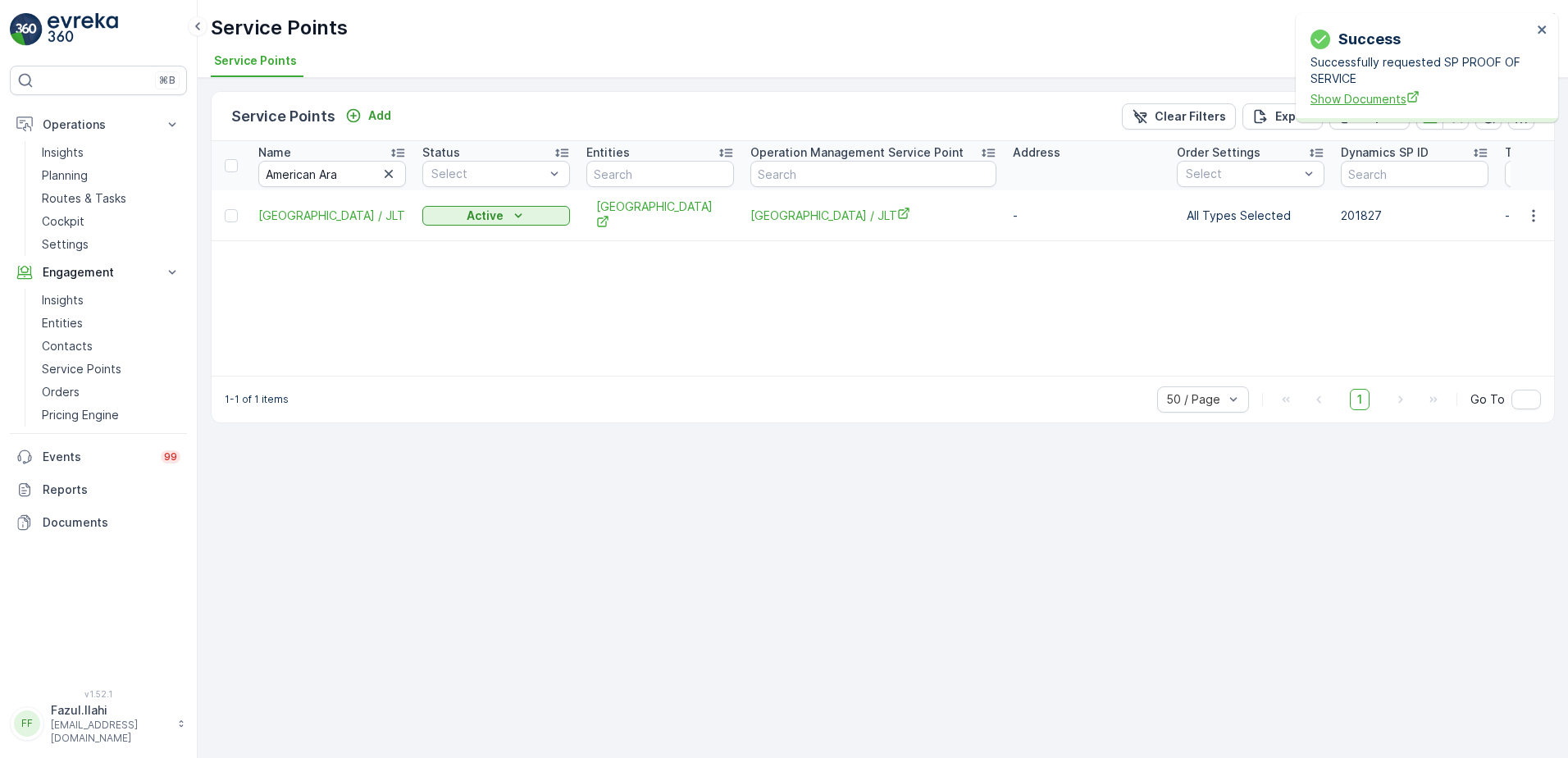
click at [1353, 92] on span "Show Documents" at bounding box center [1421, 99] width 221 height 18
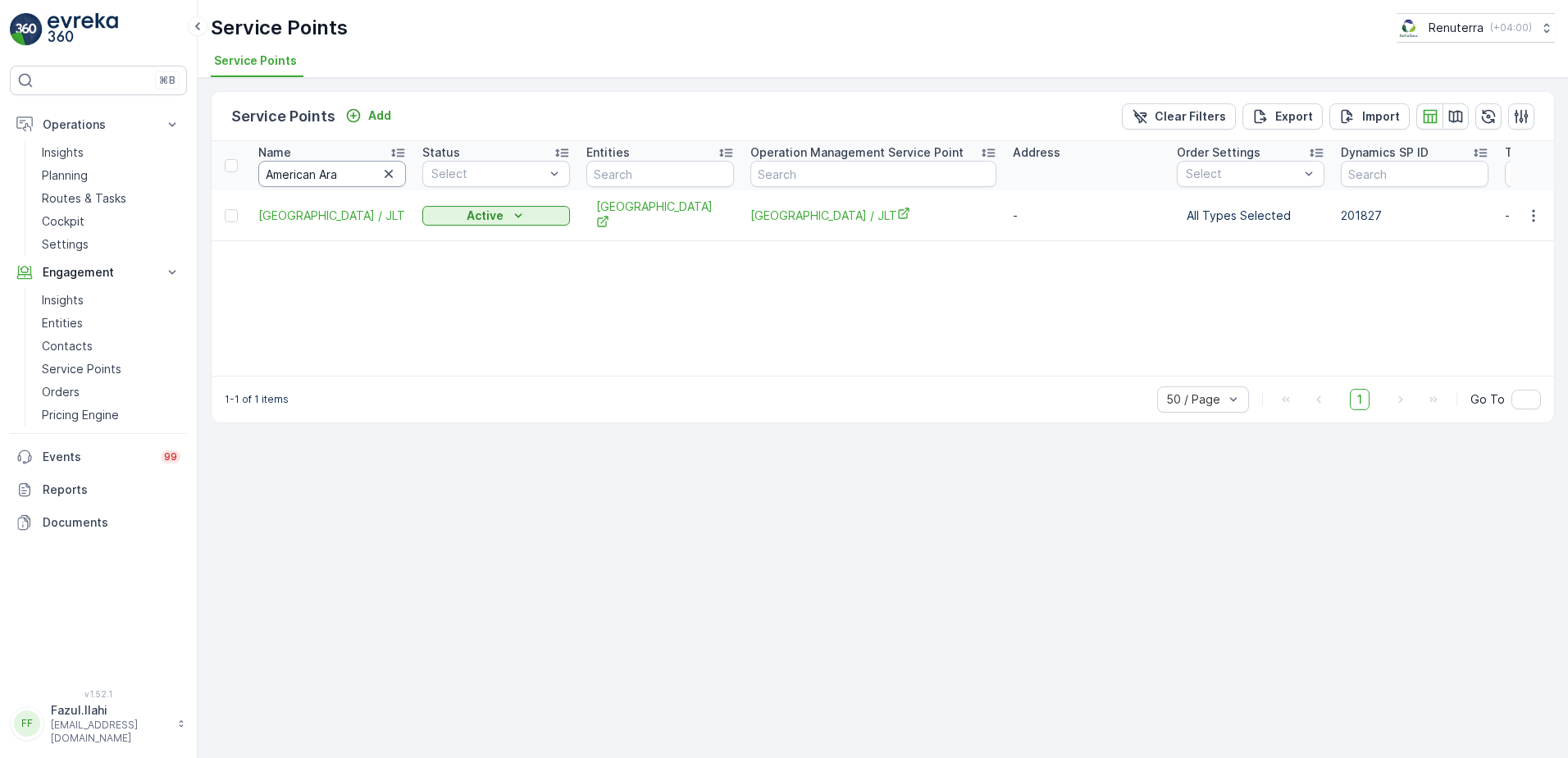
click at [362, 178] on input "American Ara" at bounding box center [332, 174] width 148 height 26
paste input "anos Restaurant & Café"
type input "Amanos Restaurant & Café"
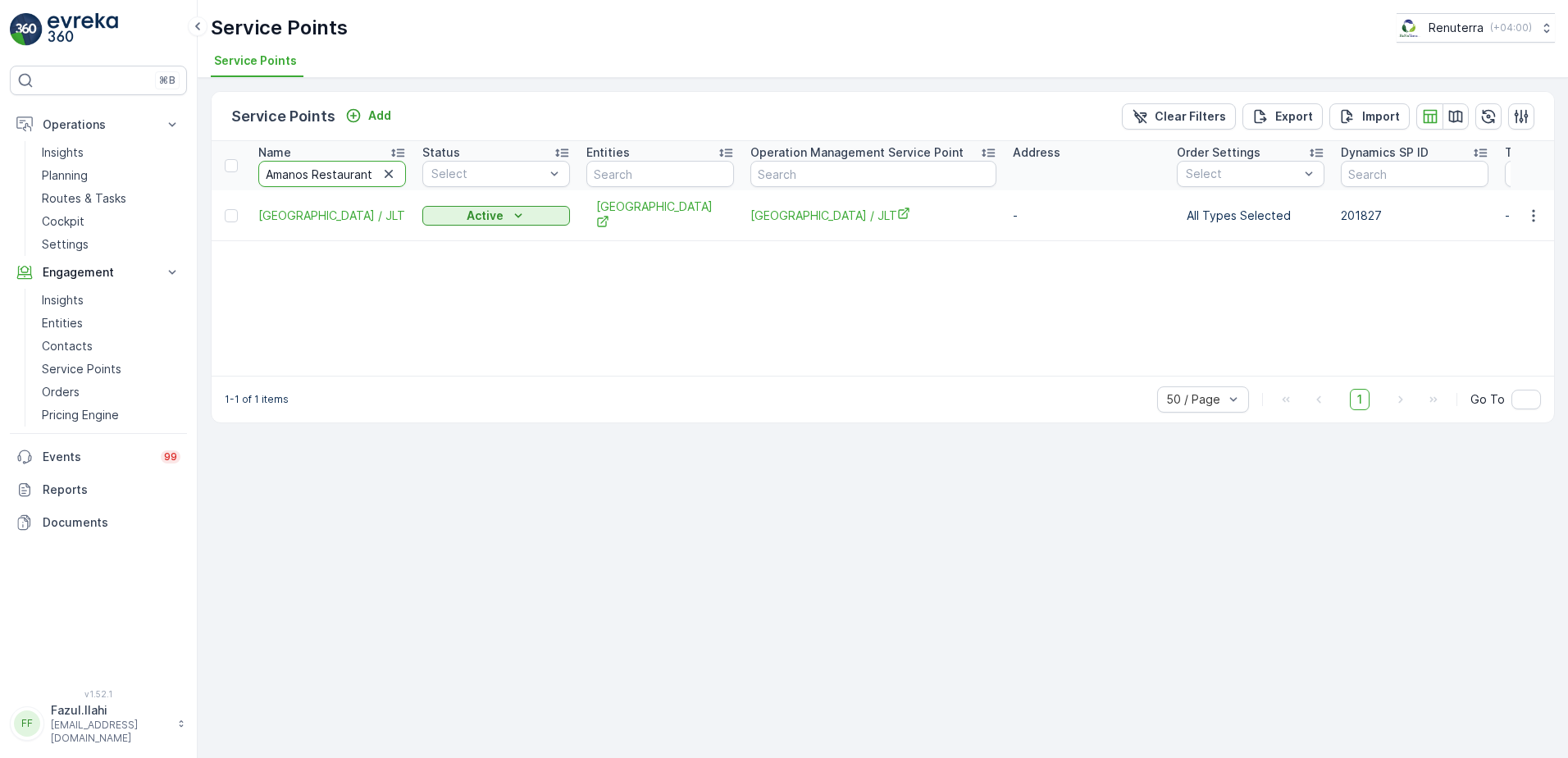
scroll to position [0, 38]
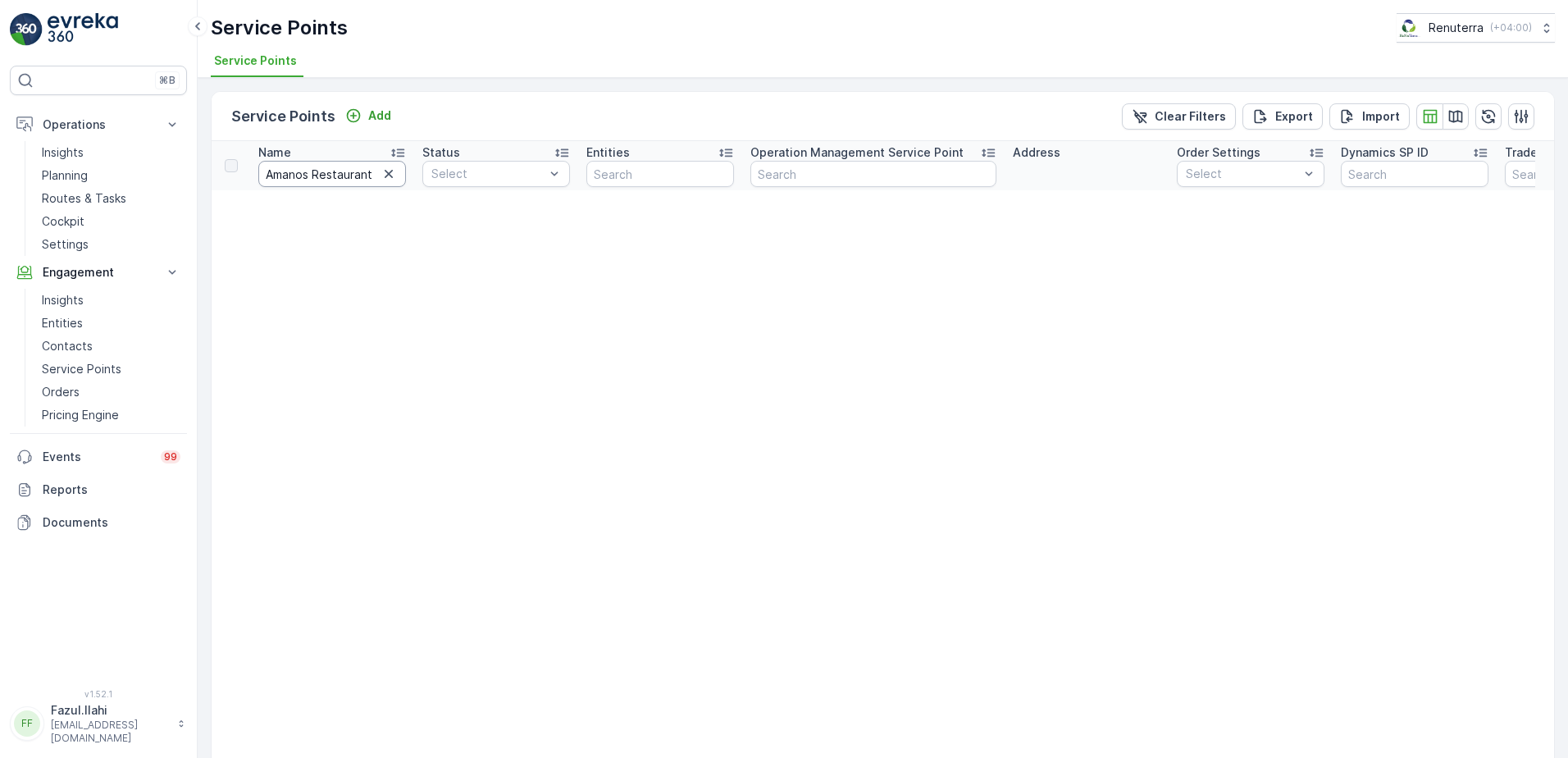
click at [336, 178] on input "Amanos Restaurant & Café" at bounding box center [332, 174] width 148 height 26
type input "Amanos & Café"
click at [368, 177] on input "Amanos & Café" at bounding box center [332, 174] width 148 height 26
type input "Amanos"
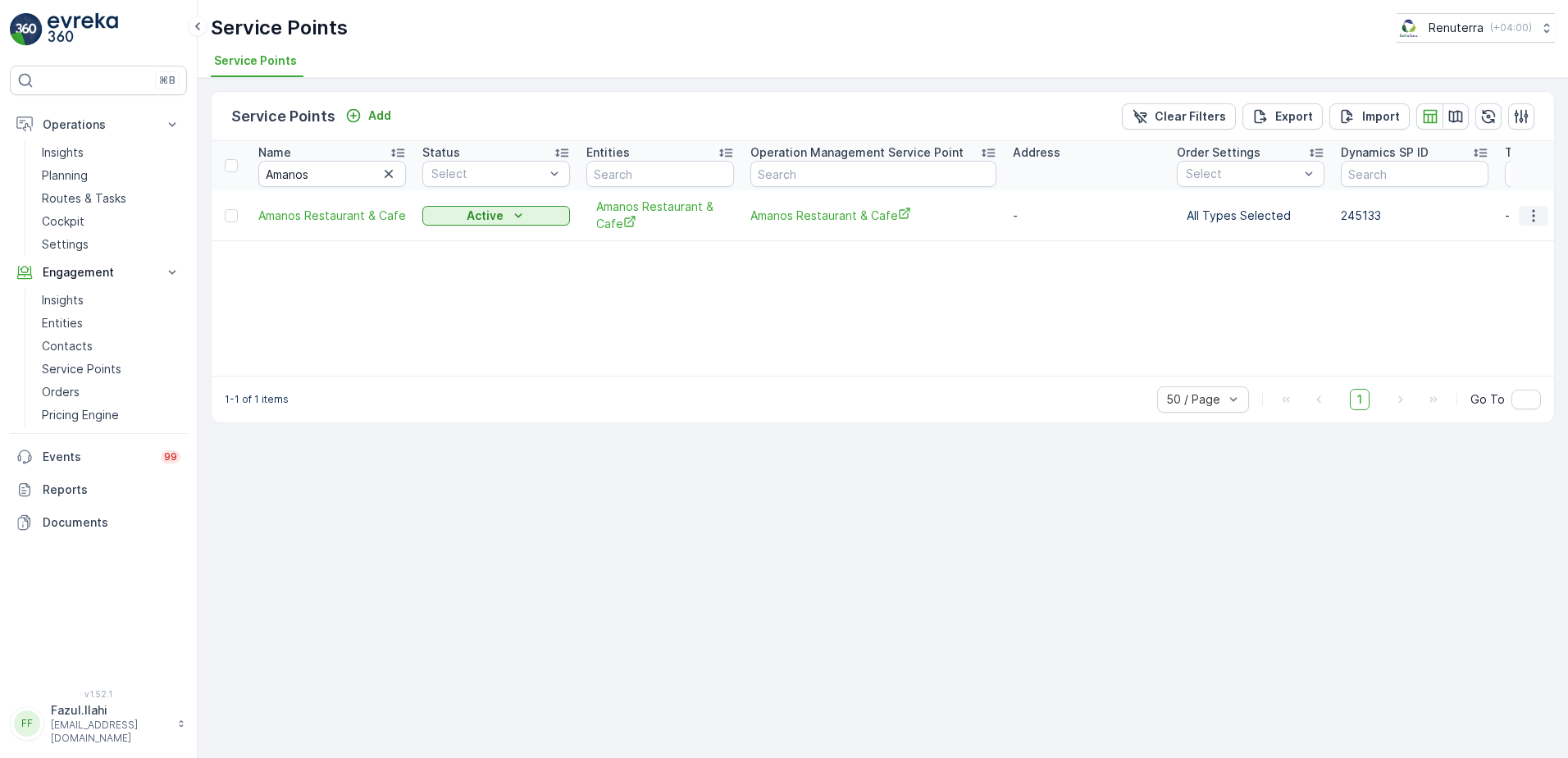
click at [1532, 210] on icon "button" at bounding box center [1533, 216] width 17 height 17
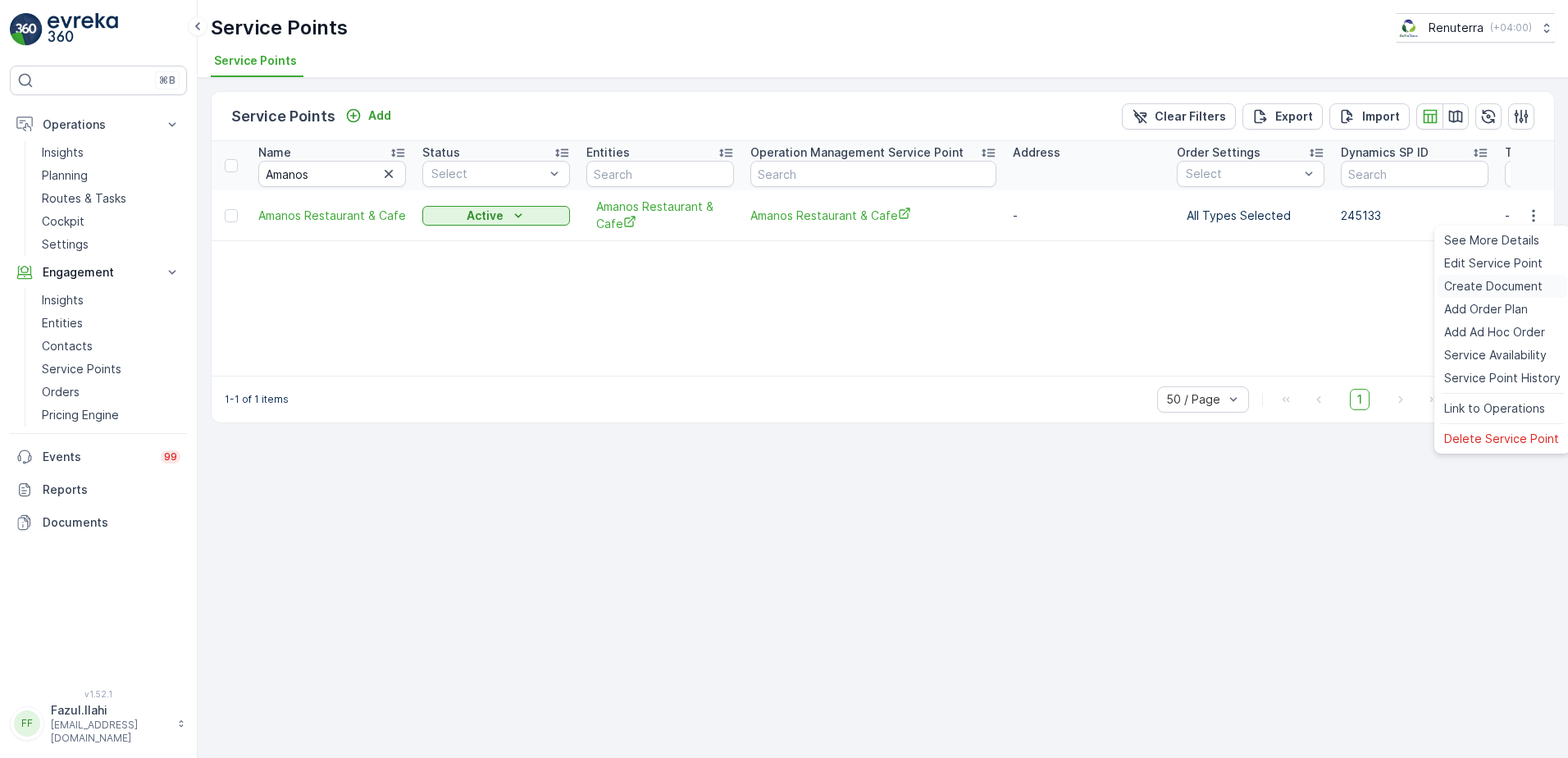
click at [1472, 292] on span "Create Document" at bounding box center [1493, 286] width 98 height 17
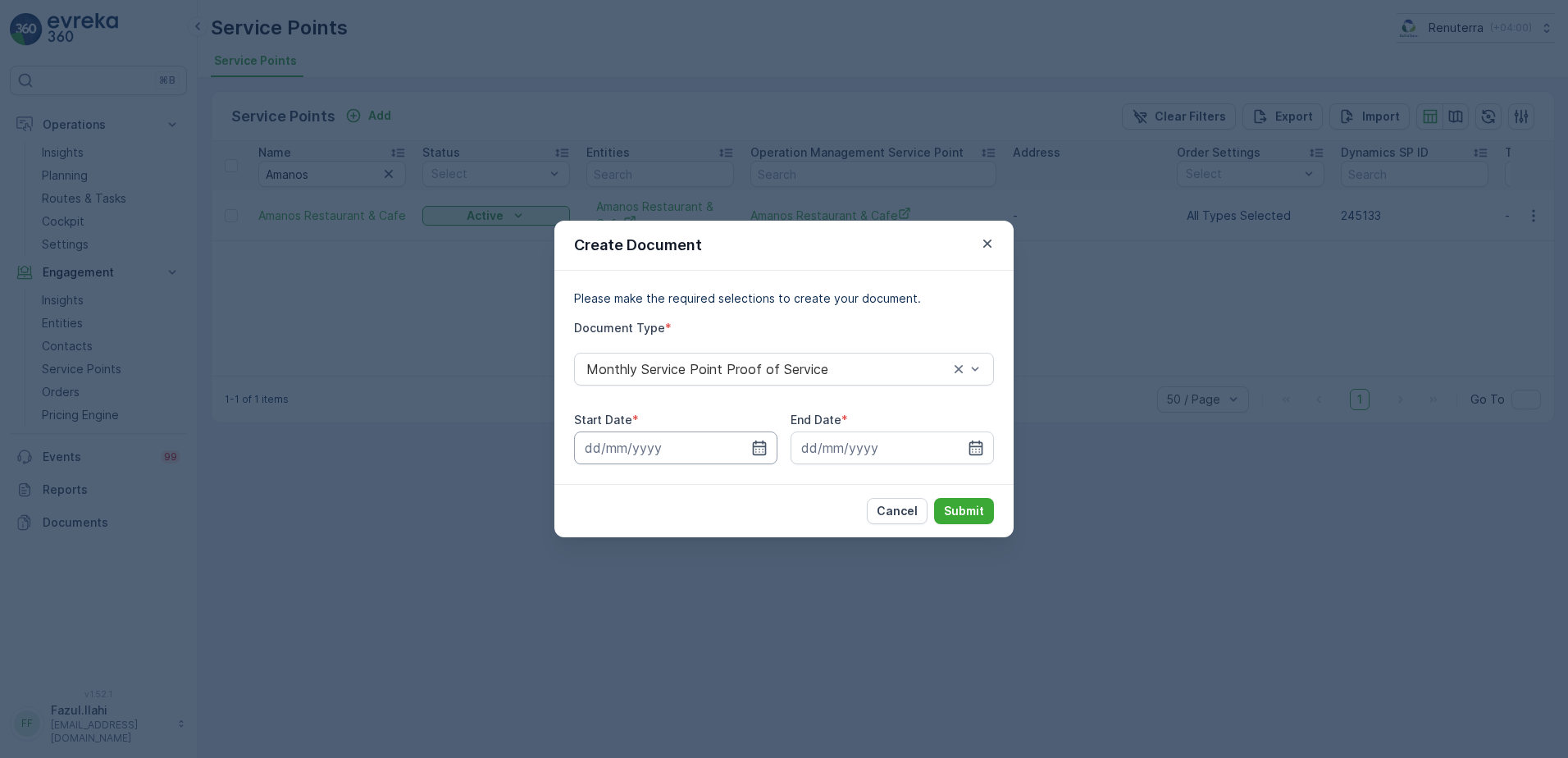
click at [769, 449] on input at bounding box center [675, 447] width 203 height 32
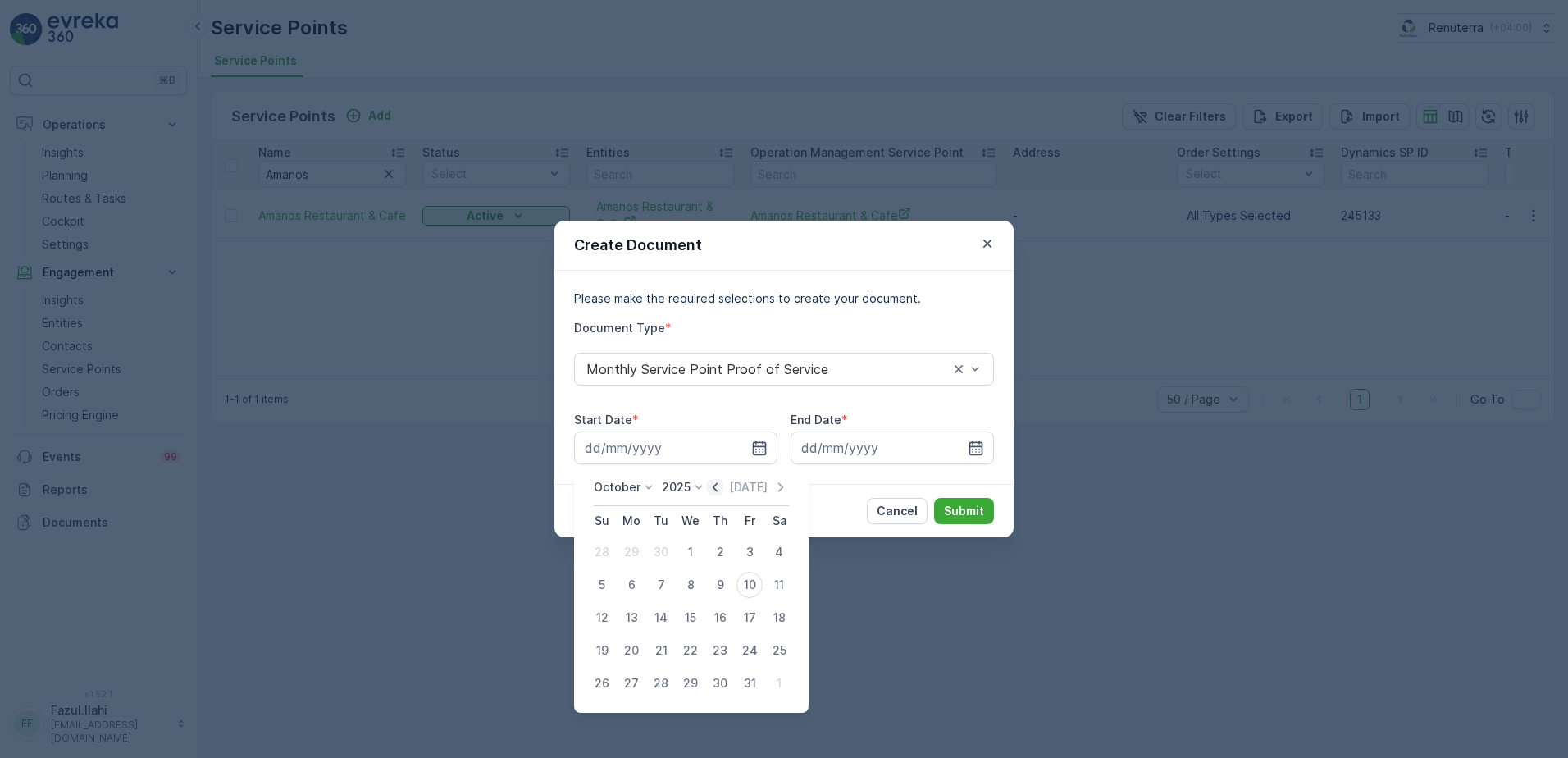
click at [723, 487] on icon "button" at bounding box center [714, 487] width 17 height 17
click at [635, 553] on div "1" at bounding box center [631, 552] width 26 height 26
type input "01.09.2025"
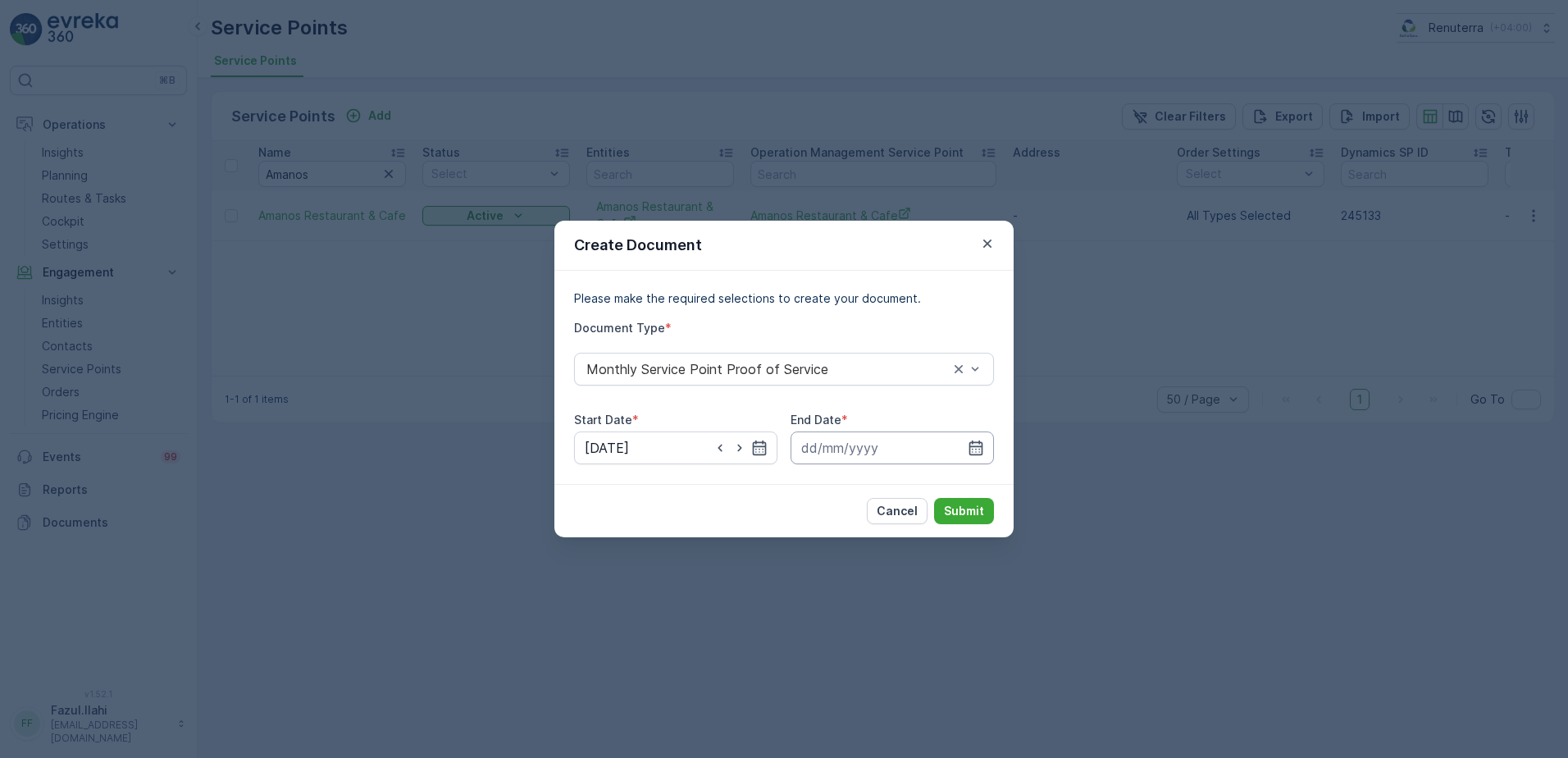
click at [988, 444] on input at bounding box center [891, 447] width 203 height 32
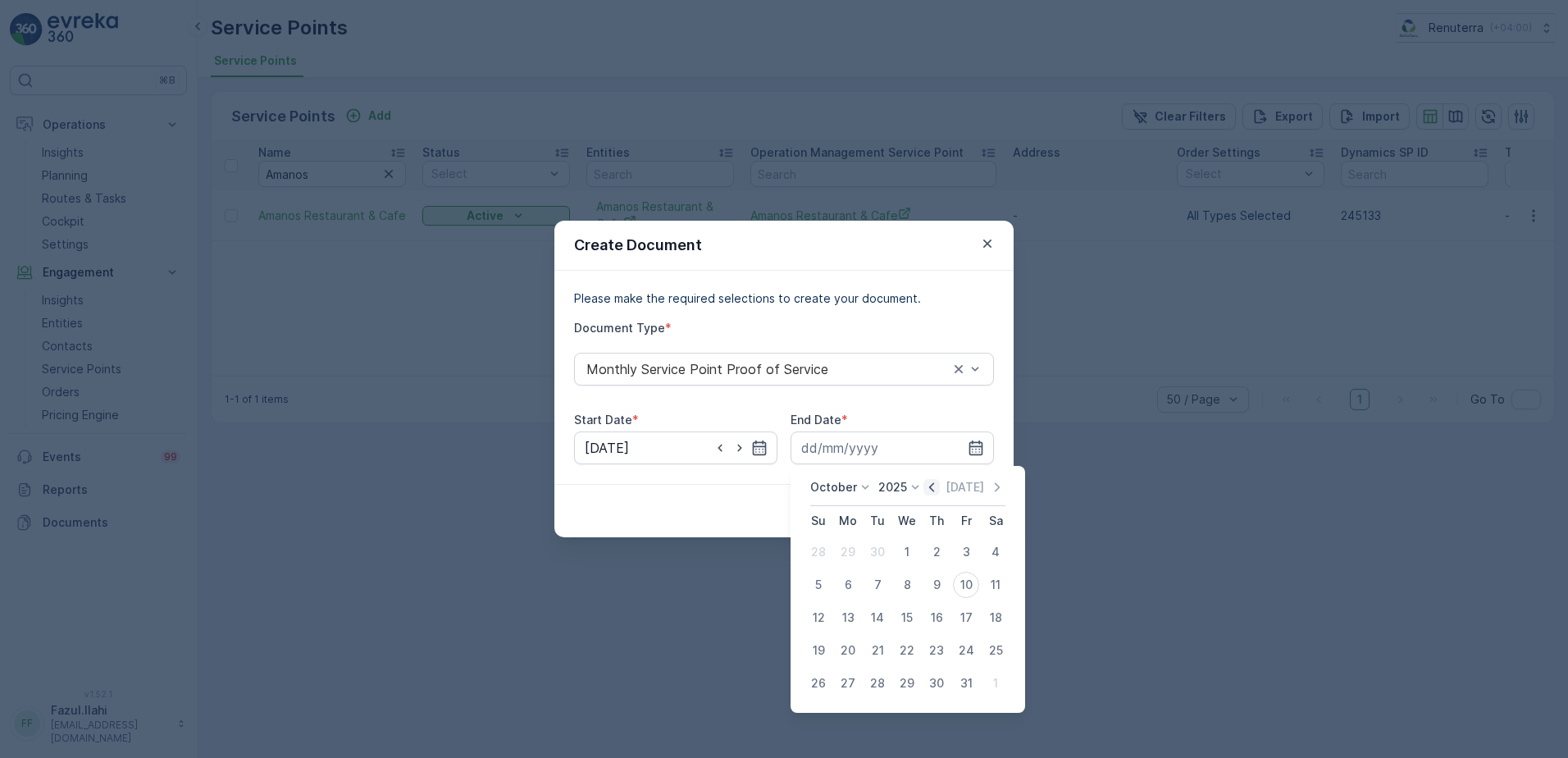
click at [930, 492] on icon "button" at bounding box center [931, 487] width 17 height 17
click at [870, 686] on div "30" at bounding box center [877, 682] width 26 height 26
type input "30.09.2025"
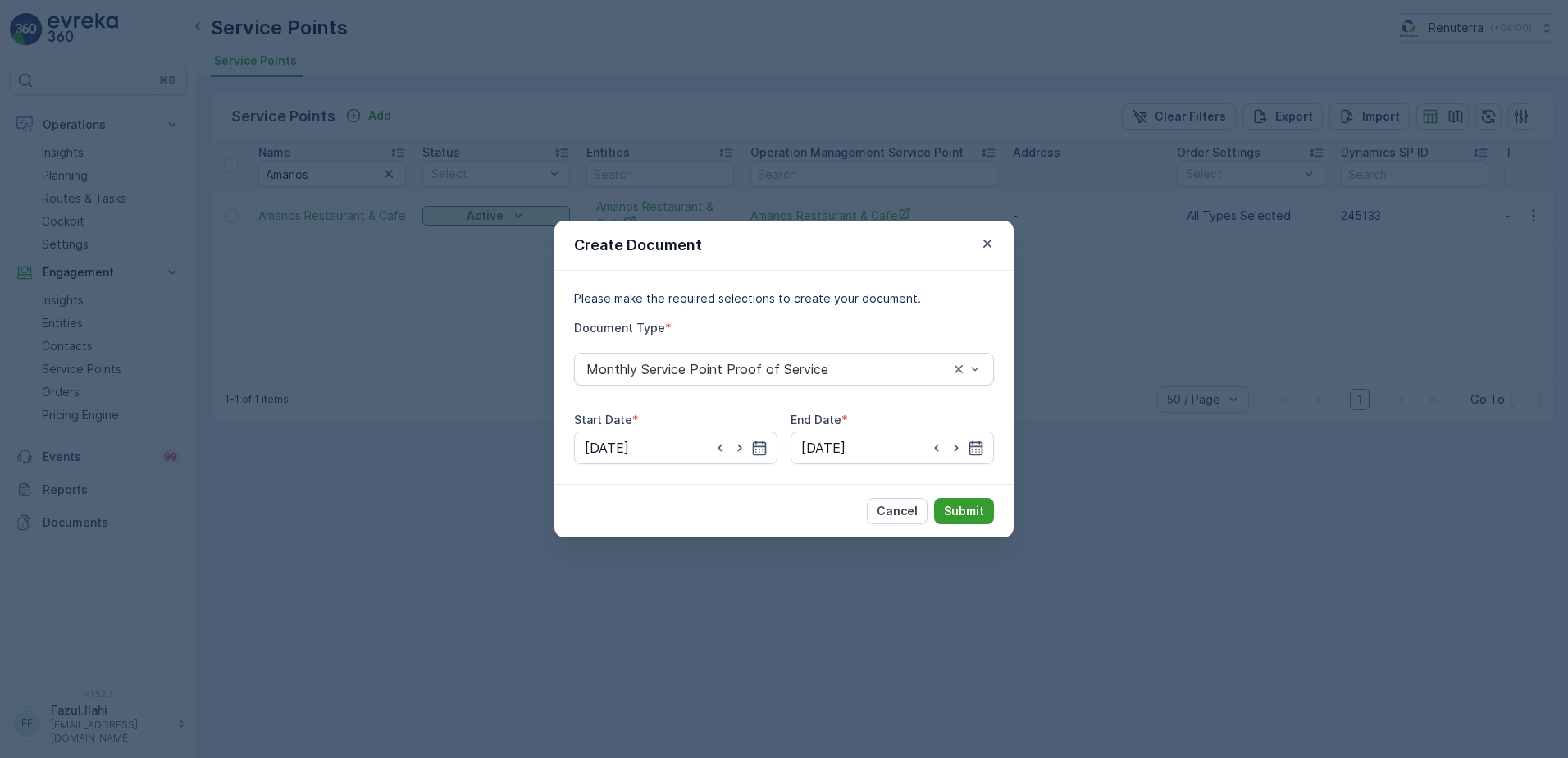
click at [969, 513] on p "Submit" at bounding box center [963, 511] width 40 height 17
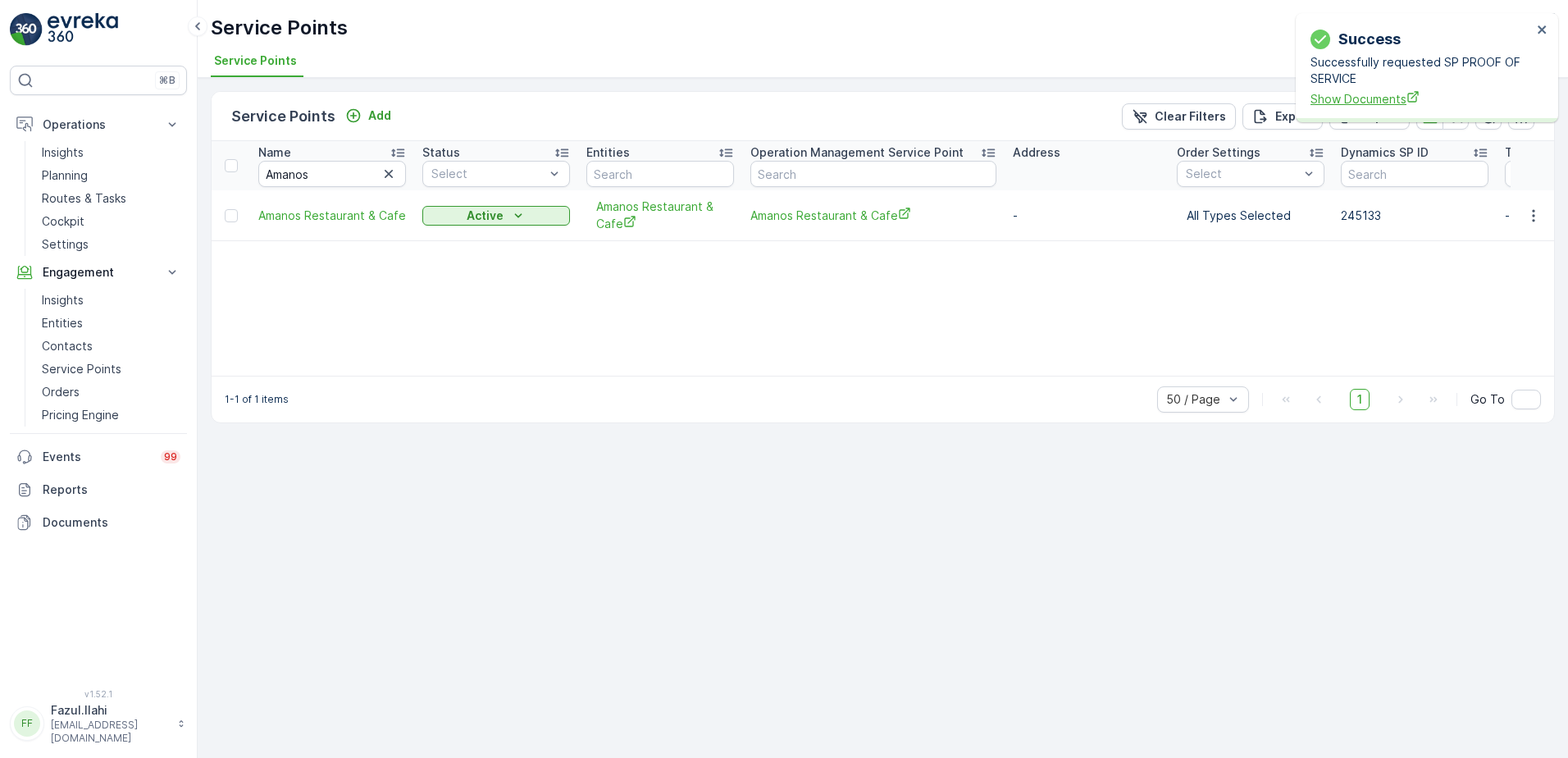
click at [1387, 93] on span "Show Documents" at bounding box center [1421, 99] width 221 height 18
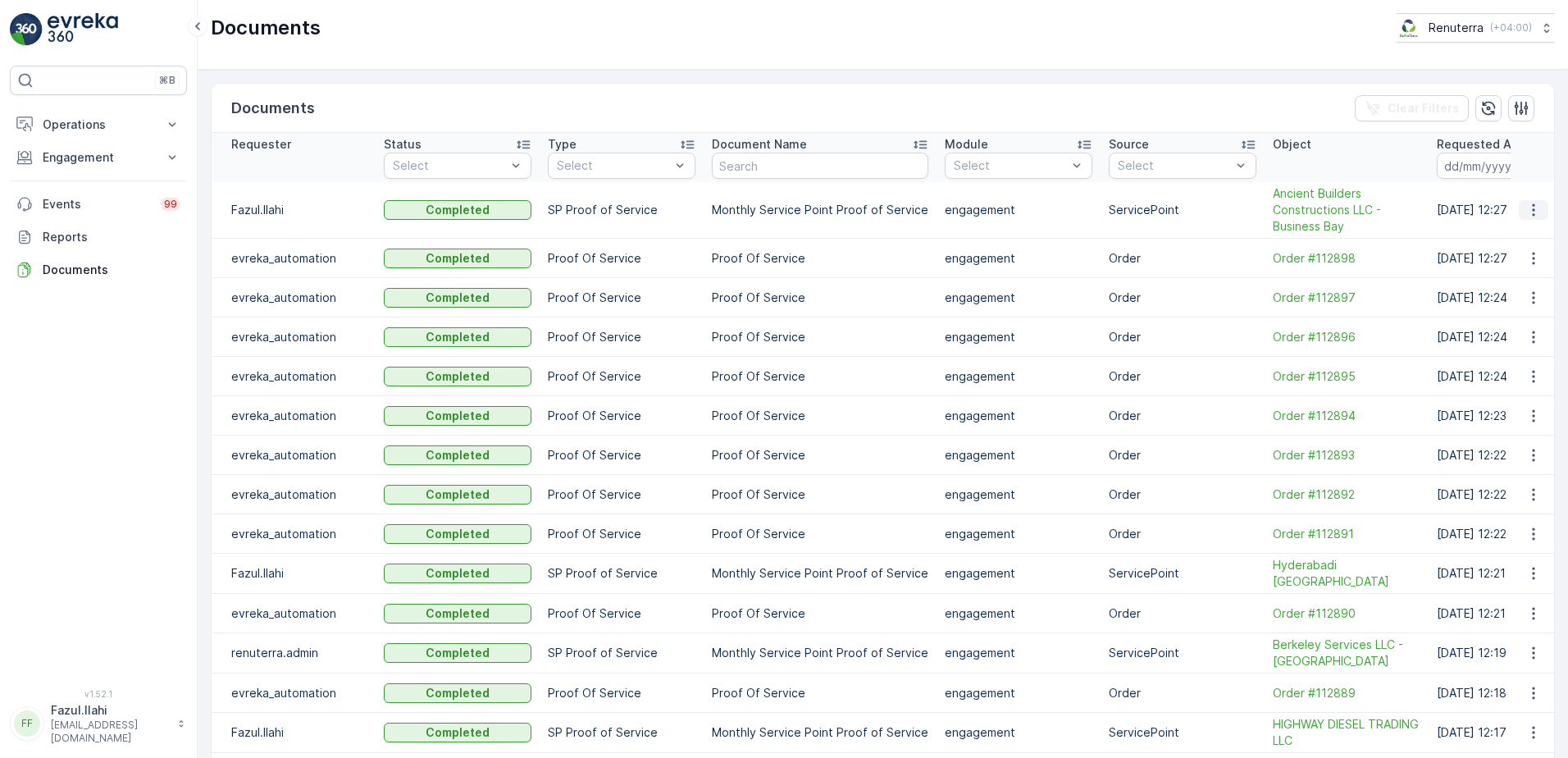
click at [1527, 209] on icon "button" at bounding box center [1533, 210] width 17 height 17
click at [1506, 237] on span "See Details" at bounding box center [1529, 234] width 63 height 17
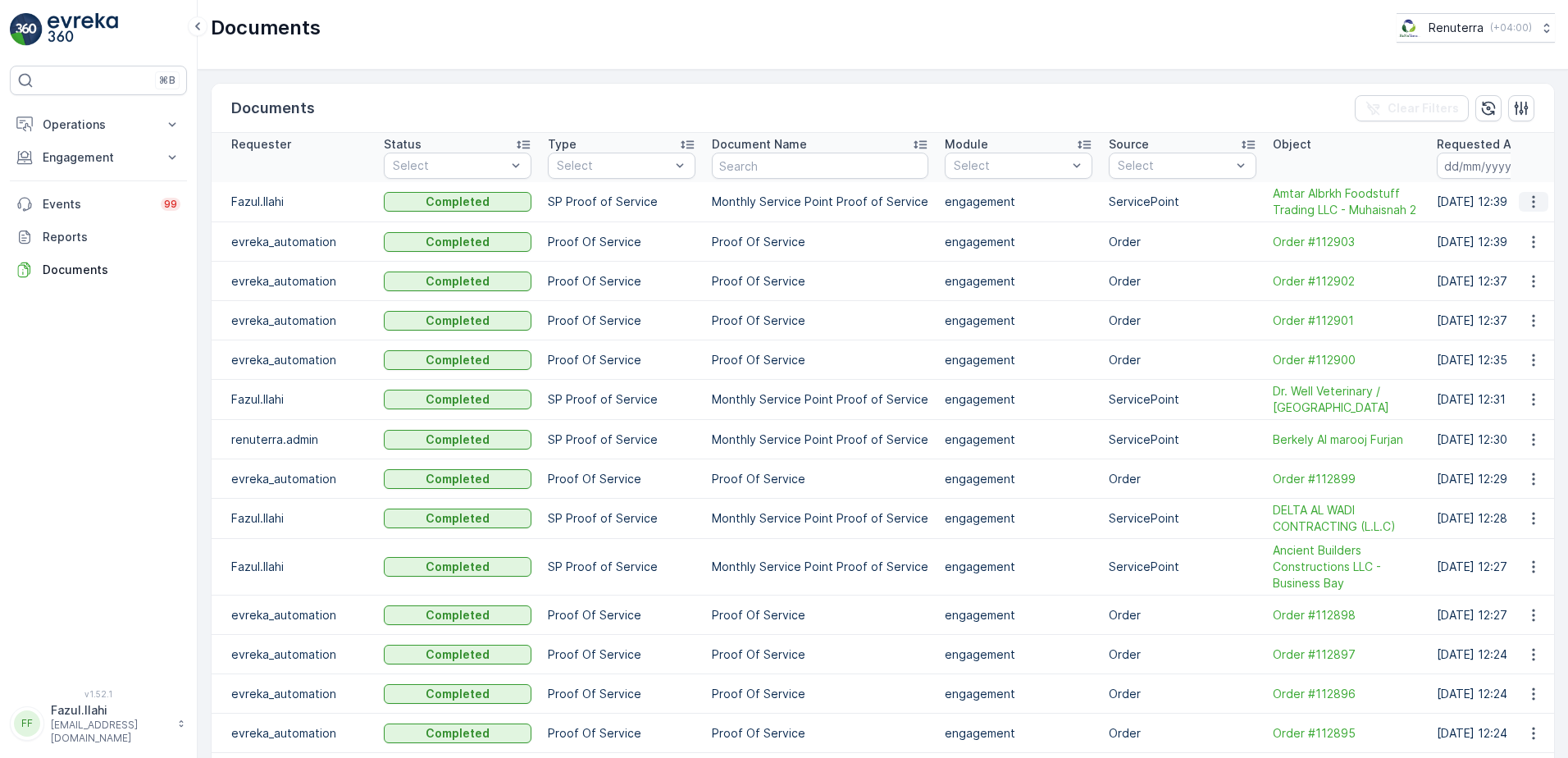
click at [1525, 203] on icon "button" at bounding box center [1533, 201] width 17 height 17
click at [1517, 226] on span "See Details" at bounding box center [1529, 227] width 63 height 17
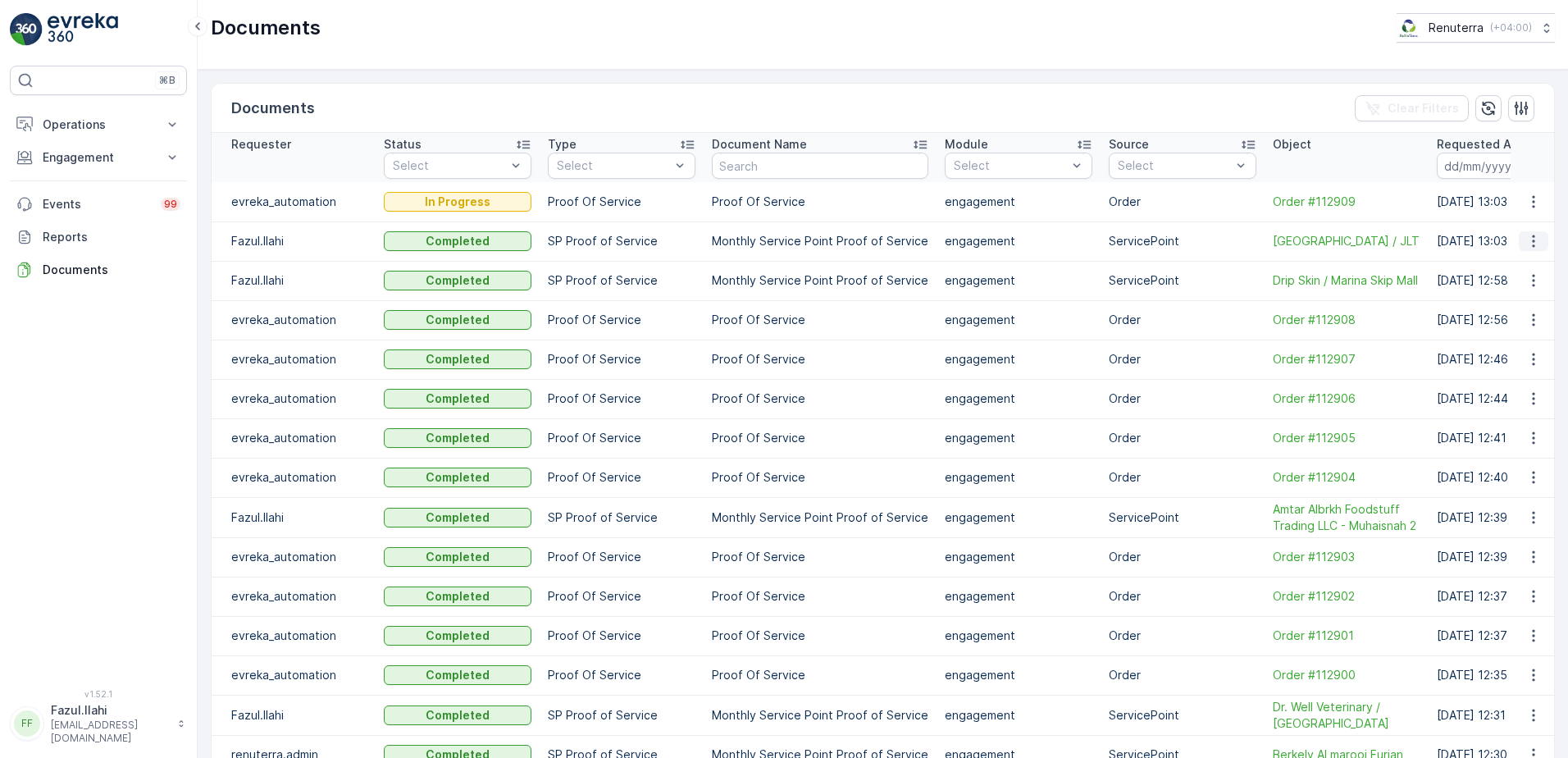
click at [1525, 241] on icon "button" at bounding box center [1533, 241] width 17 height 17
click at [1511, 261] on span "See Details" at bounding box center [1529, 267] width 63 height 17
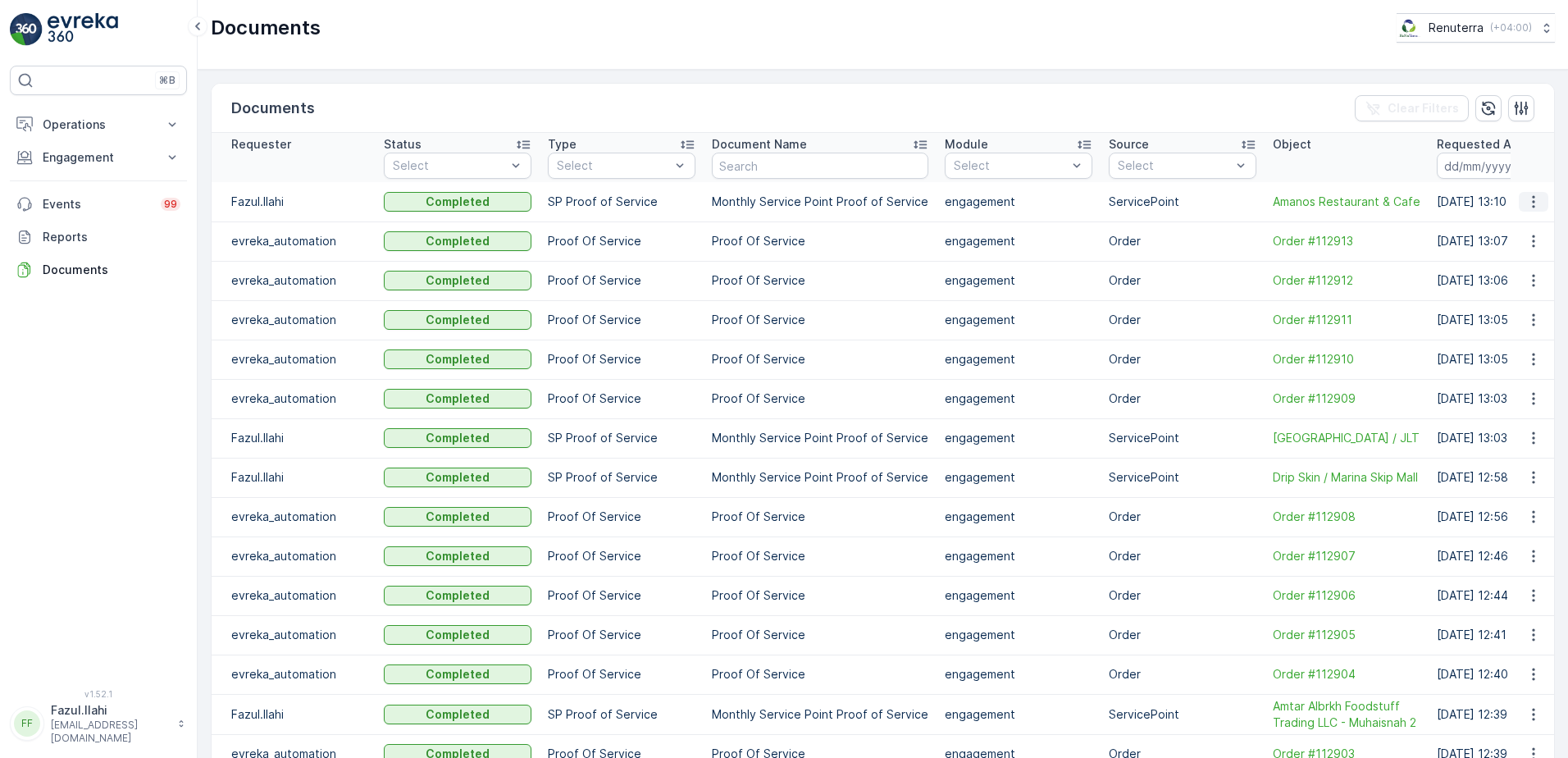
click at [1528, 198] on icon "button" at bounding box center [1533, 201] width 17 height 17
click at [1520, 232] on span "See Details" at bounding box center [1529, 227] width 63 height 17
